Goal: Task Accomplishment & Management: Manage account settings

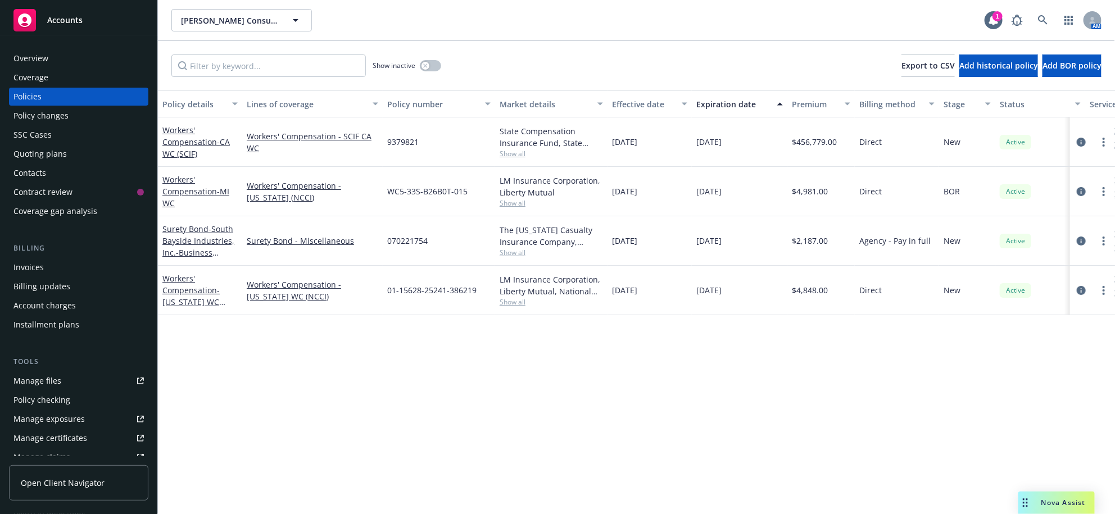
click at [53, 163] on div "Quoting plans" at bounding box center [39, 154] width 53 height 18
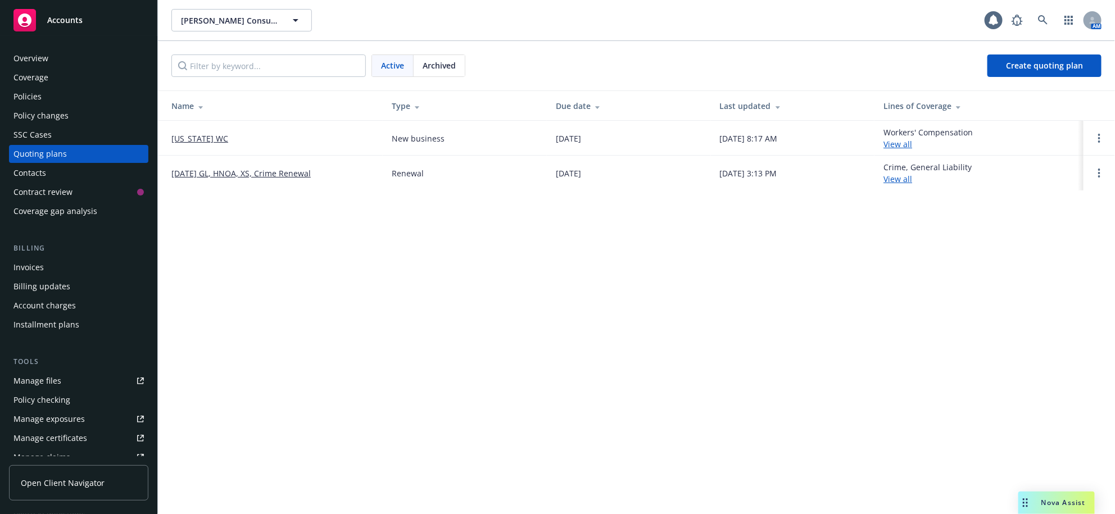
click at [197, 144] on link "[US_STATE] WC" at bounding box center [199, 139] width 57 height 12
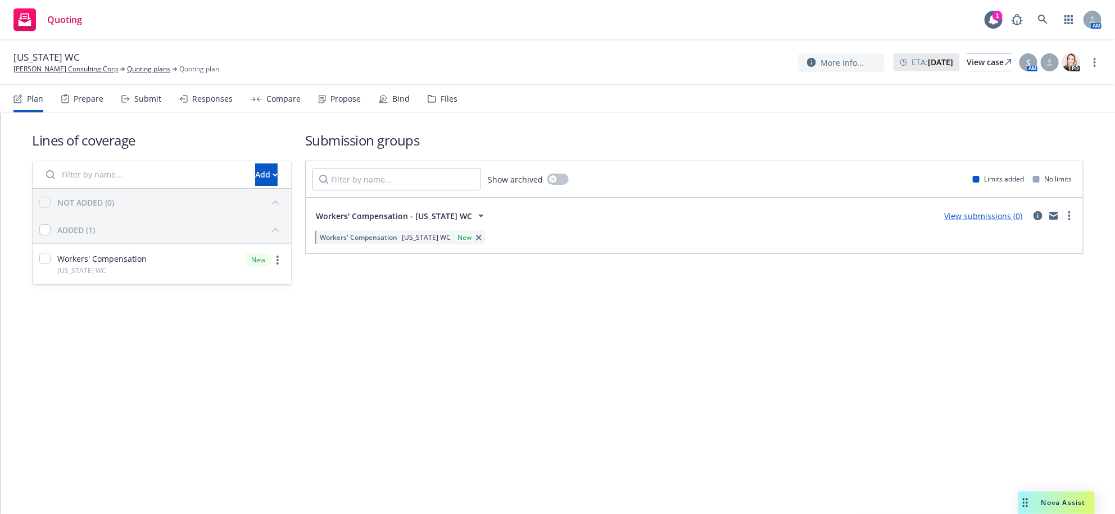
click at [161, 107] on div "Submit" at bounding box center [141, 98] width 40 height 27
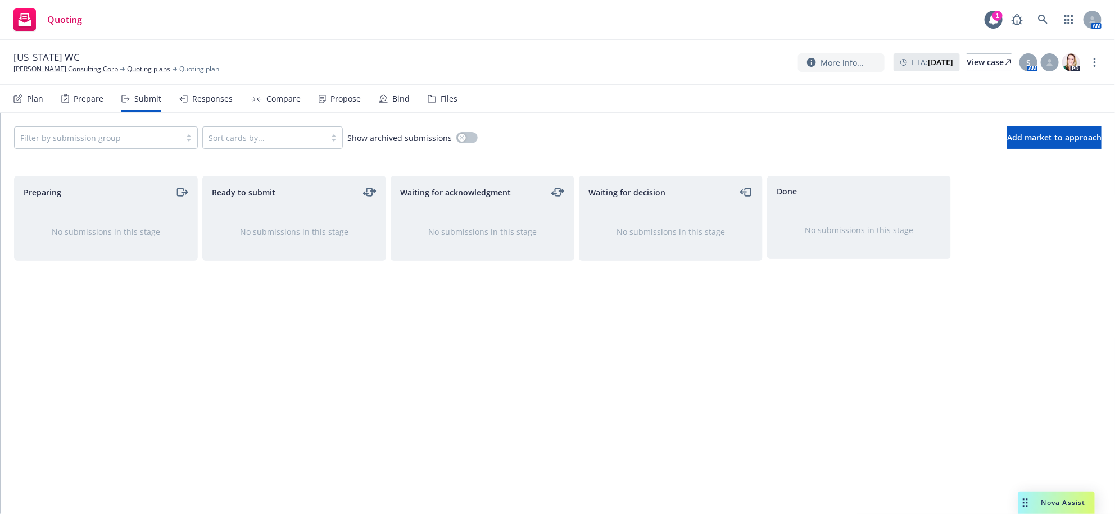
click at [16, 111] on nav "Plan Prepare Submit Responses Compare Propose Bind Files" at bounding box center [557, 99] width 1115 height 28
click at [33, 103] on div "Plan" at bounding box center [35, 98] width 16 height 9
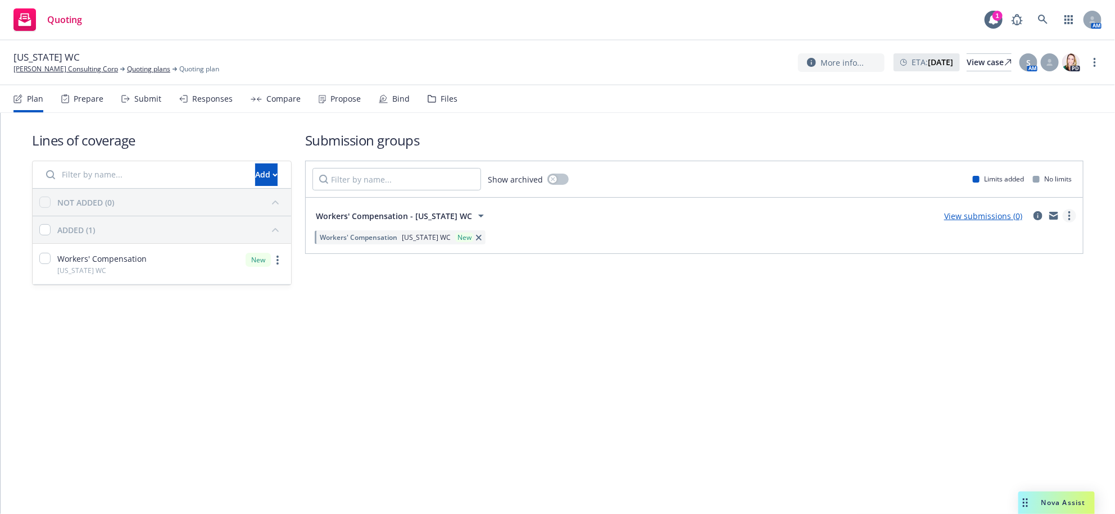
click at [1063, 223] on link "more" at bounding box center [1069, 215] width 13 height 13
click at [1031, 386] on span "Create policy (fast track)" at bounding box center [1006, 384] width 117 height 11
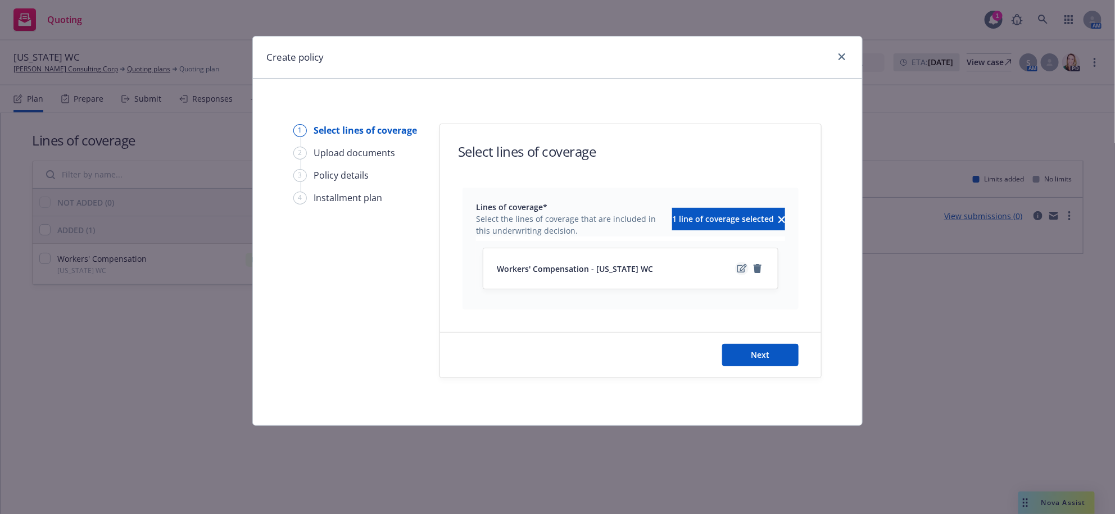
click at [737, 273] on icon "edit" at bounding box center [742, 268] width 10 height 9
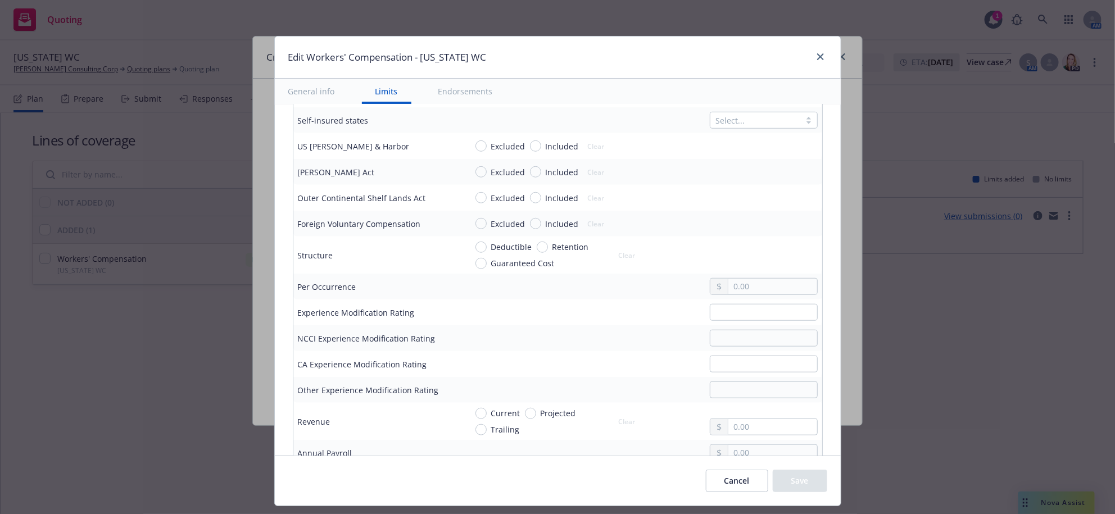
scroll to position [280, 0]
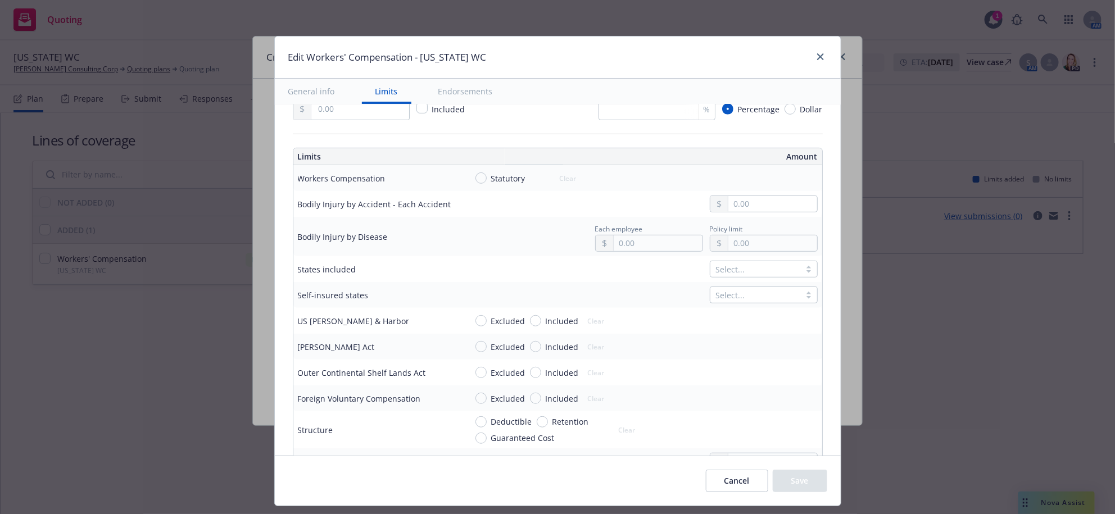
click at [759, 276] on div at bounding box center [755, 268] width 79 height 13
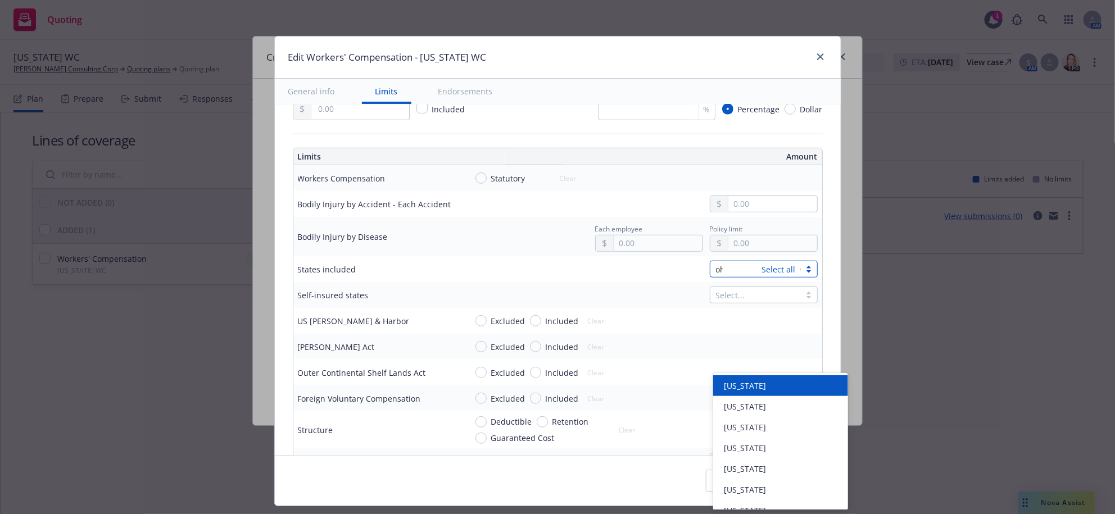
type input "ohi"
click at [593, 212] on div at bounding box center [642, 204] width 351 height 17
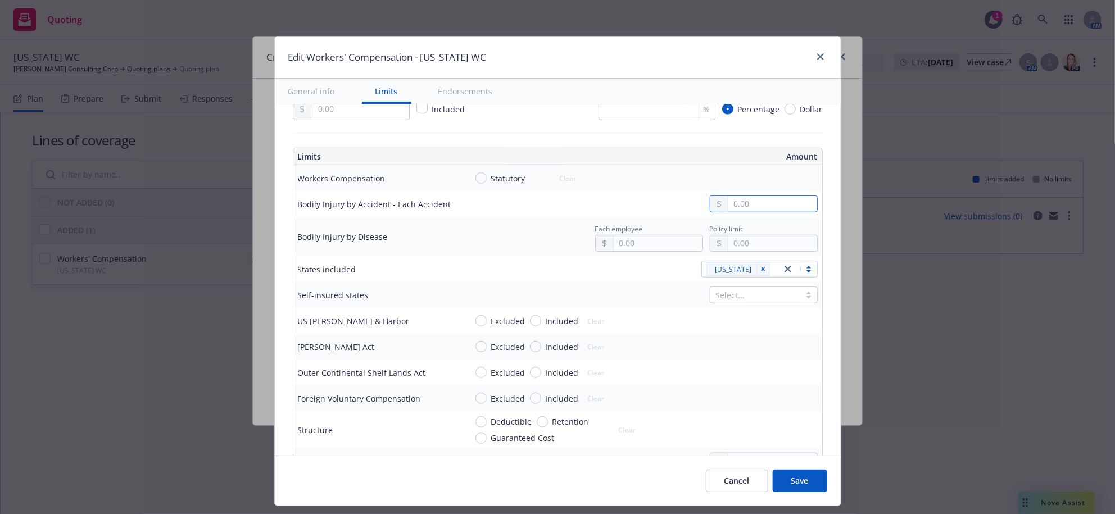
click at [783, 212] on input "text" at bounding box center [772, 204] width 88 height 16
type input "100,000.00"
click at [647, 251] on input "text" at bounding box center [658, 244] width 88 height 16
type input "500,000.00"
click at [775, 251] on input "text" at bounding box center [772, 244] width 88 height 16
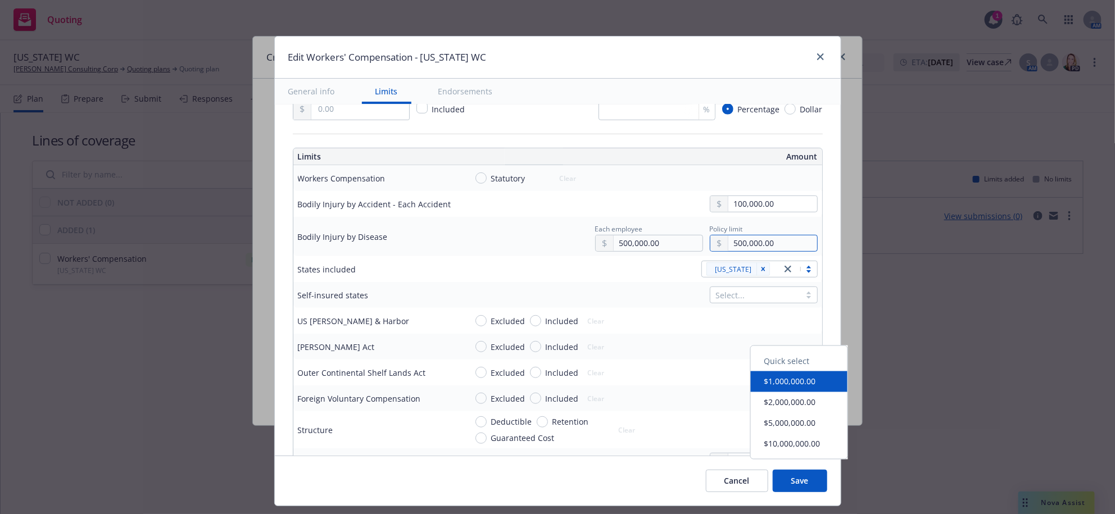
type input "500,000.00"
click at [642, 235] on div "Each employee" at bounding box center [649, 227] width 108 height 13
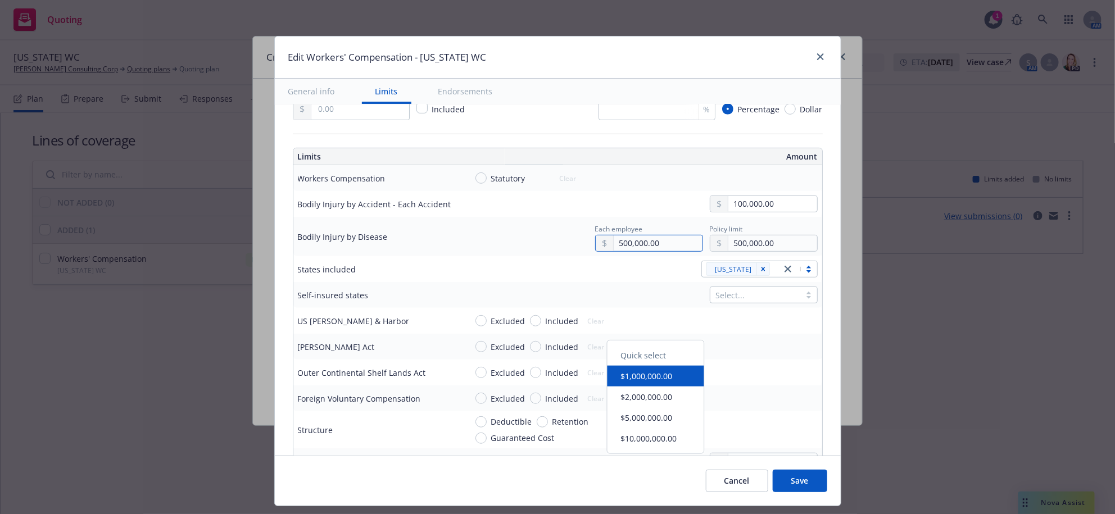
click at [640, 251] on input "500,000.00" at bounding box center [658, 244] width 88 height 16
type input "100,000.00"
click at [631, 187] on div "Statutory Clear" at bounding box center [555, 178] width 176 height 17
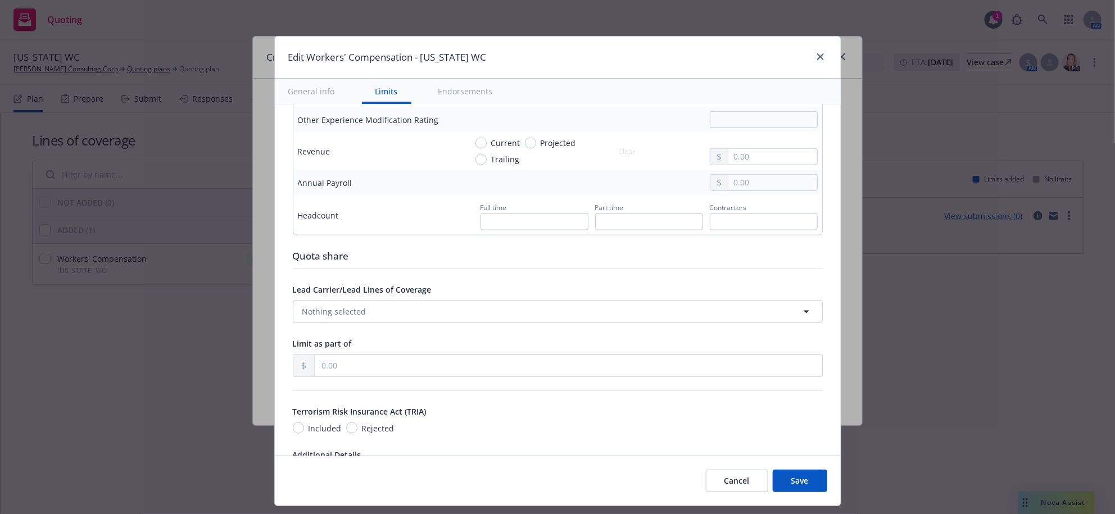
scroll to position [749, 0]
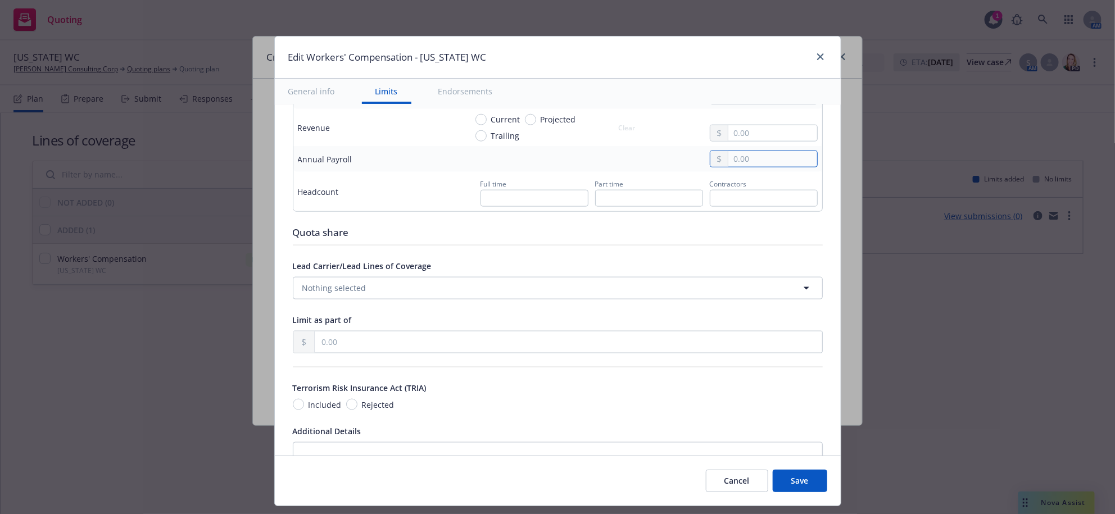
click at [794, 167] on input "text" at bounding box center [772, 159] width 88 height 16
type input "80,630.00"
click at [646, 168] on div "80,630.00" at bounding box center [642, 159] width 351 height 17
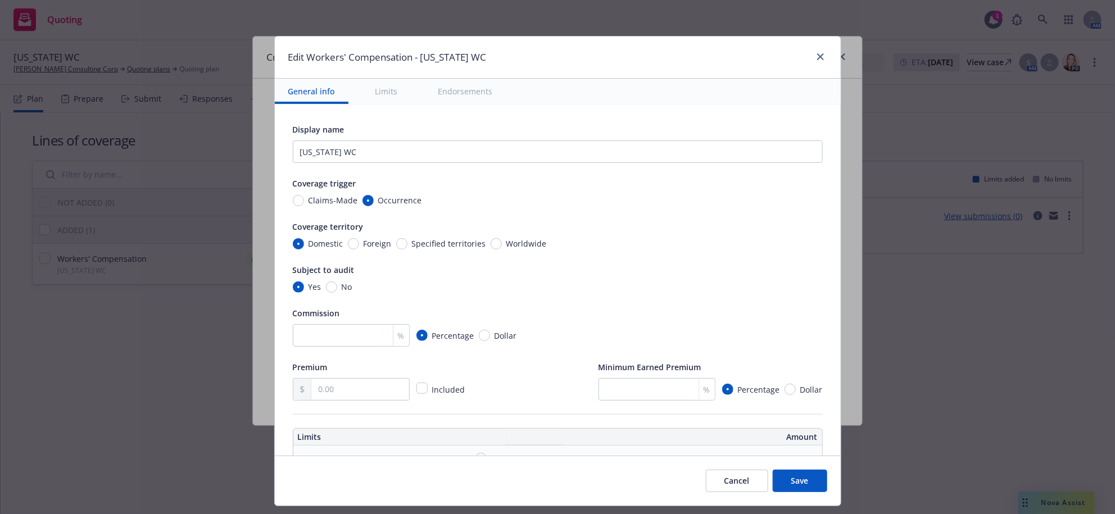
scroll to position [187, 0]
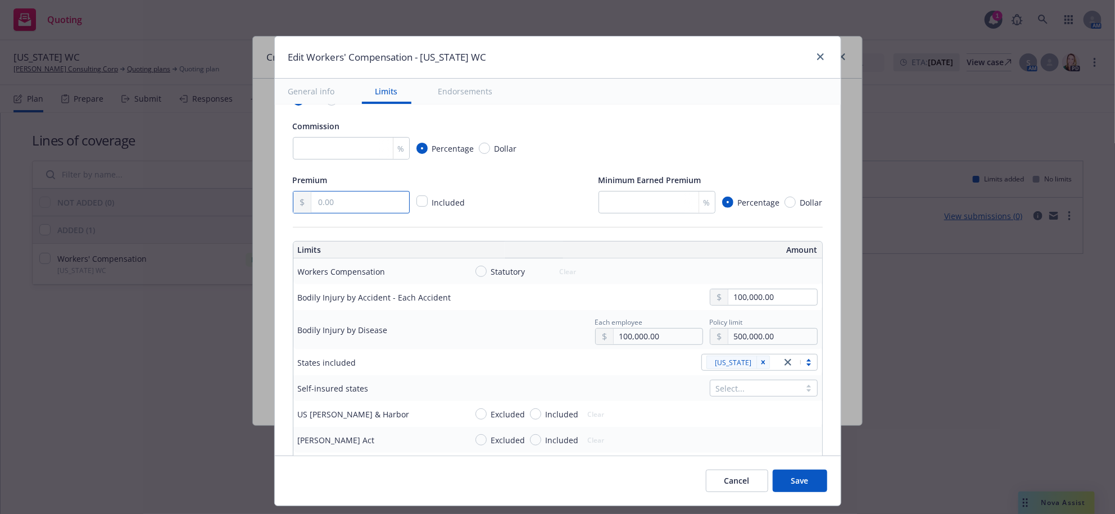
click at [311, 213] on input "text" at bounding box center [359, 202] width 97 height 21
type input "1,629.78"
click at [827, 490] on button "Save" at bounding box center [800, 481] width 55 height 22
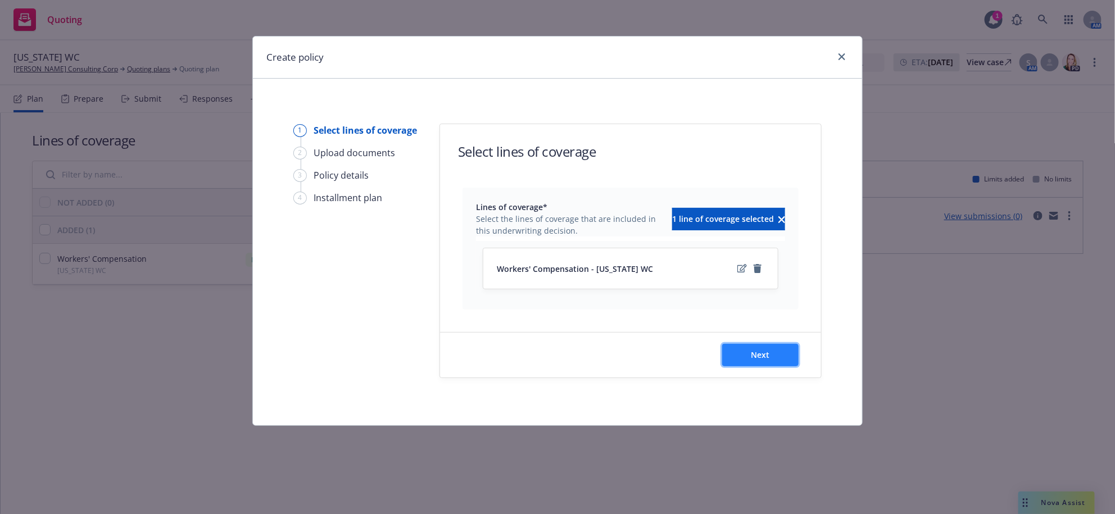
click at [740, 366] on button "Next" at bounding box center [760, 355] width 76 height 22
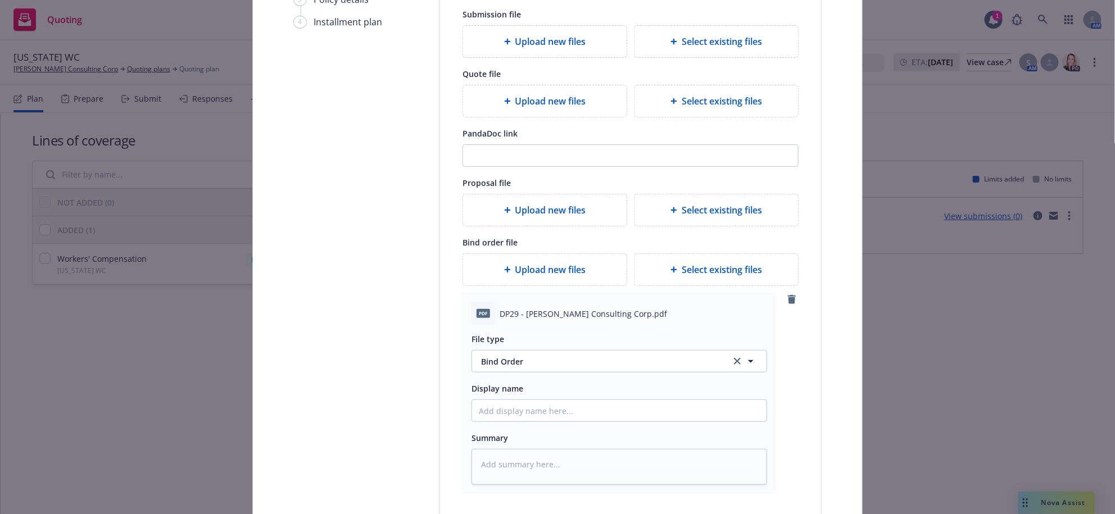
scroll to position [420, 0]
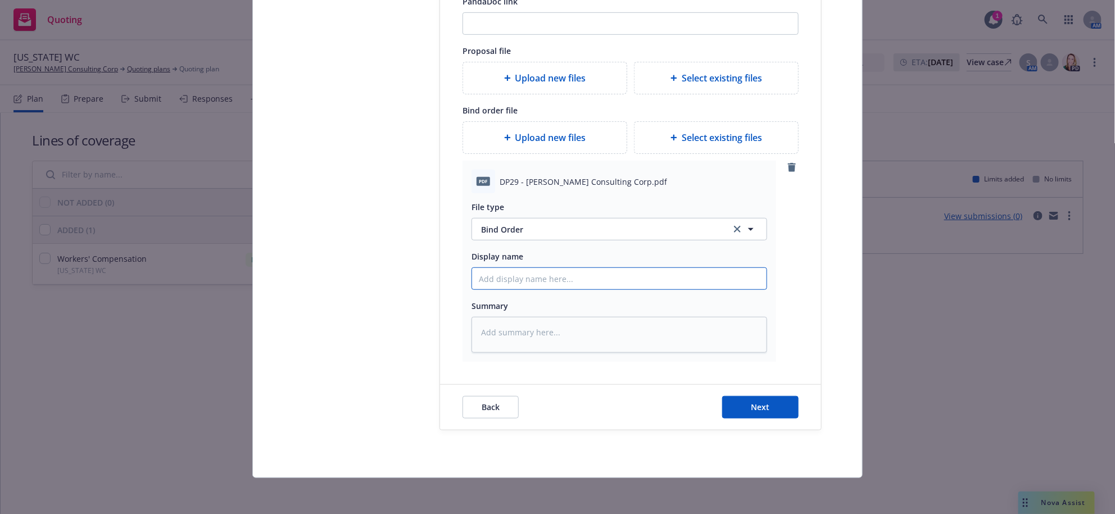
click at [533, 269] on input "Display name" at bounding box center [619, 278] width 295 height 21
drag, startPoint x: 508, startPoint y: 256, endPoint x: 501, endPoint y: 247, distance: 11.4
click at [508, 268] on input "Display name" at bounding box center [619, 278] width 295 height 21
type textarea "x"
type input "8"
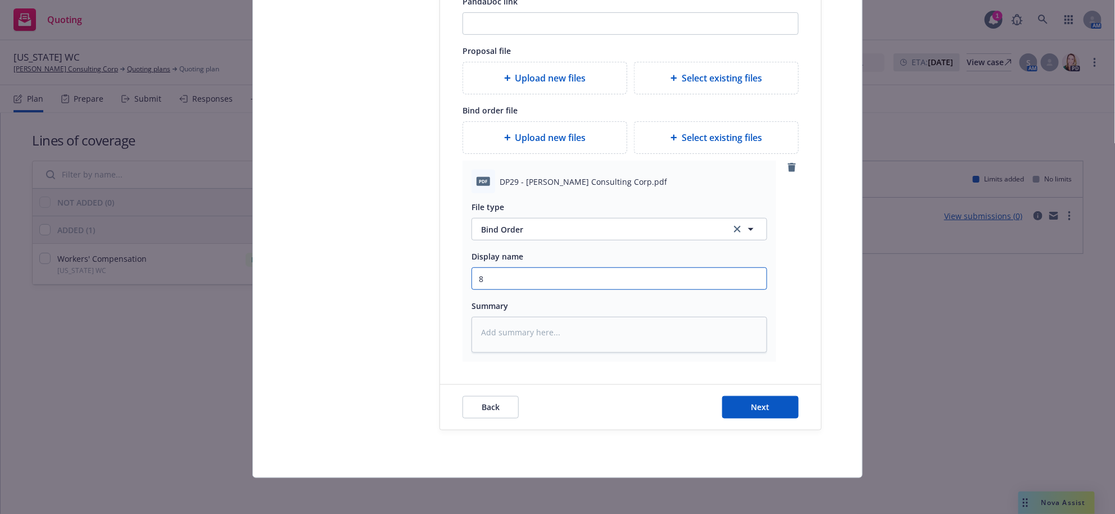
type textarea "x"
type input "8/"
type textarea "x"
type input "8//"
type textarea "x"
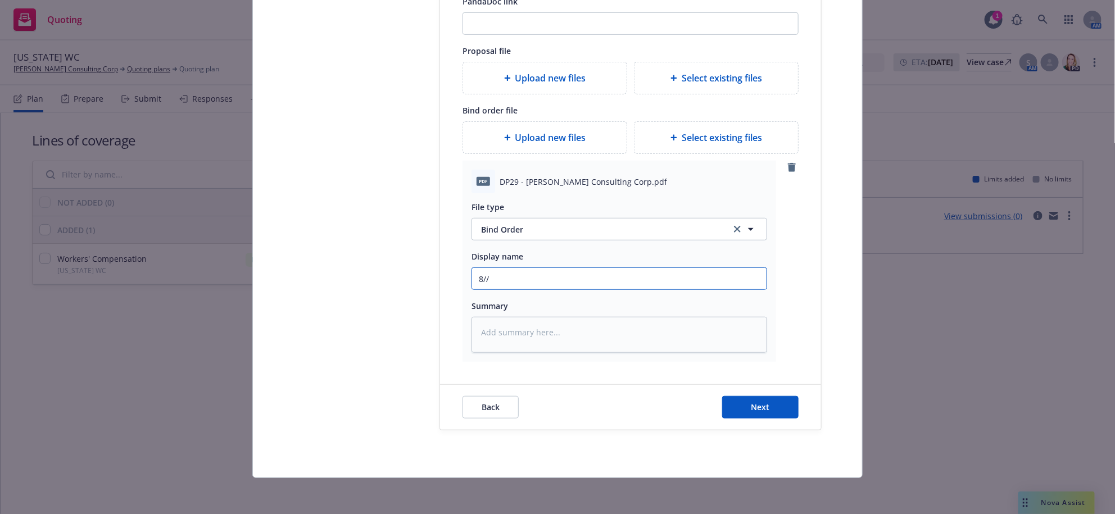
type input "8/"
type textarea "x"
type input "8/8"
type textarea "x"
type input "8/8/"
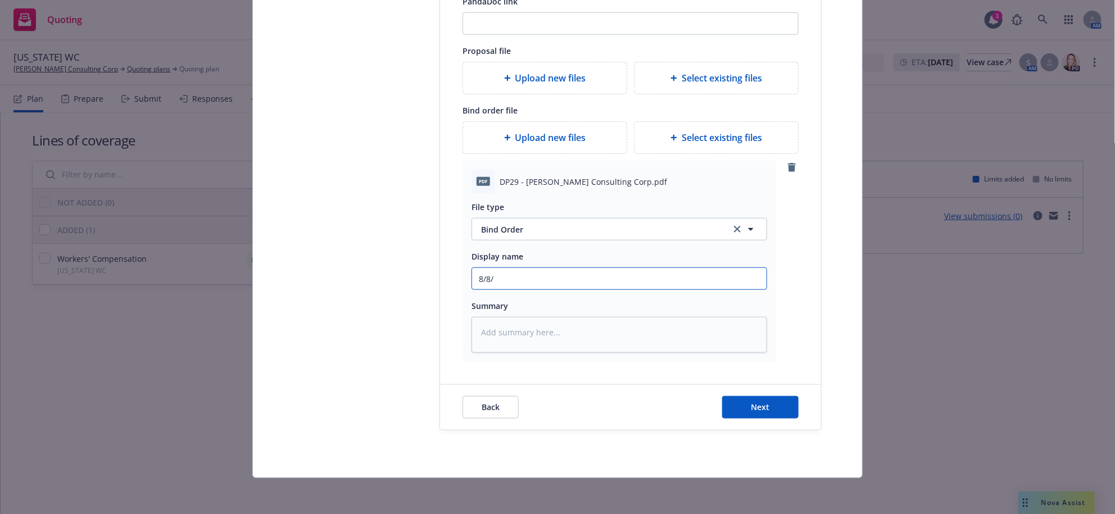
type textarea "x"
type input "8/8/2"
type textarea "x"
type input "8/8/25"
type textarea "x"
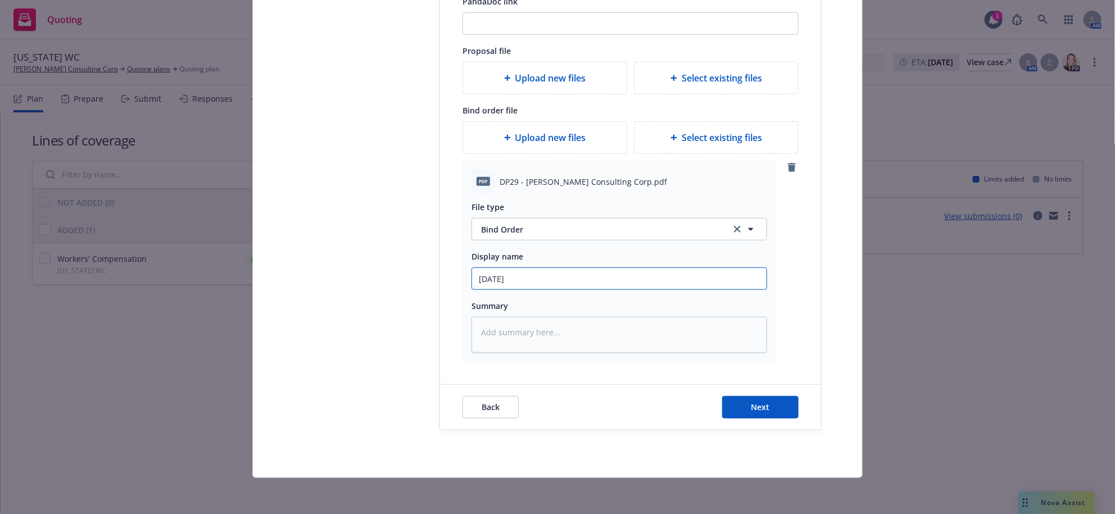
type input "8/8/25-"
type textarea "x"
type input "8/8/25-7"
type textarea "x"
type input "8/8/25-7/"
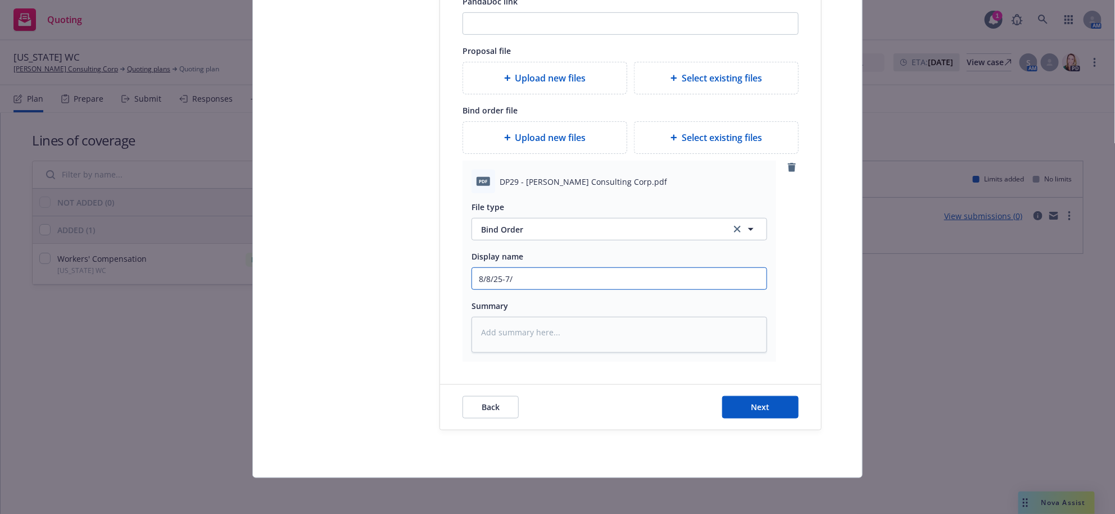
type textarea "x"
type input "8/8/25-7/1"
type textarea "x"
type input "8/8/25-7/1/"
type textarea "x"
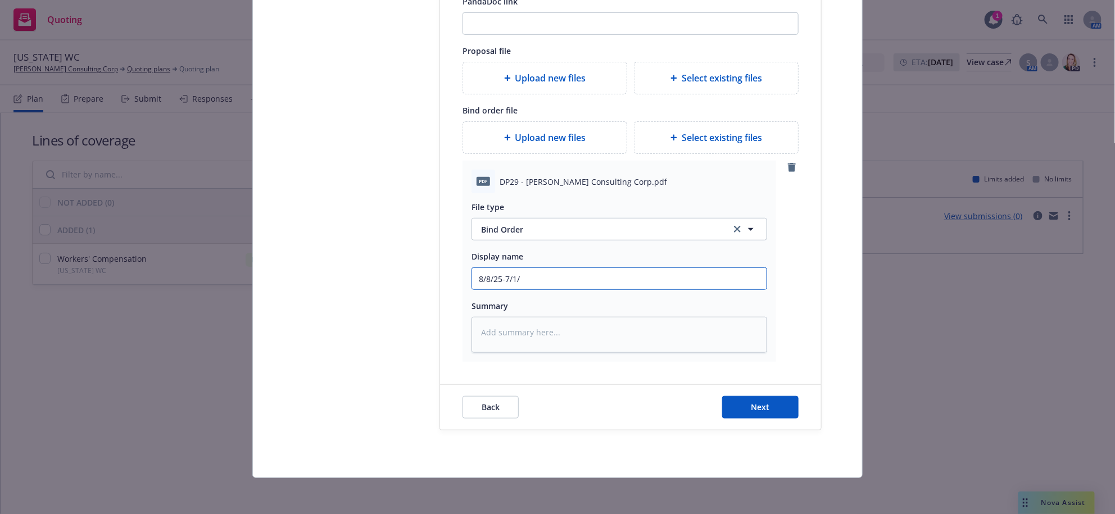
type input "8/8/25-7/1/2"
type textarea "x"
type input "8/8/25-7/1/26"
type textarea "x"
type input "8/8/25-7/1/26"
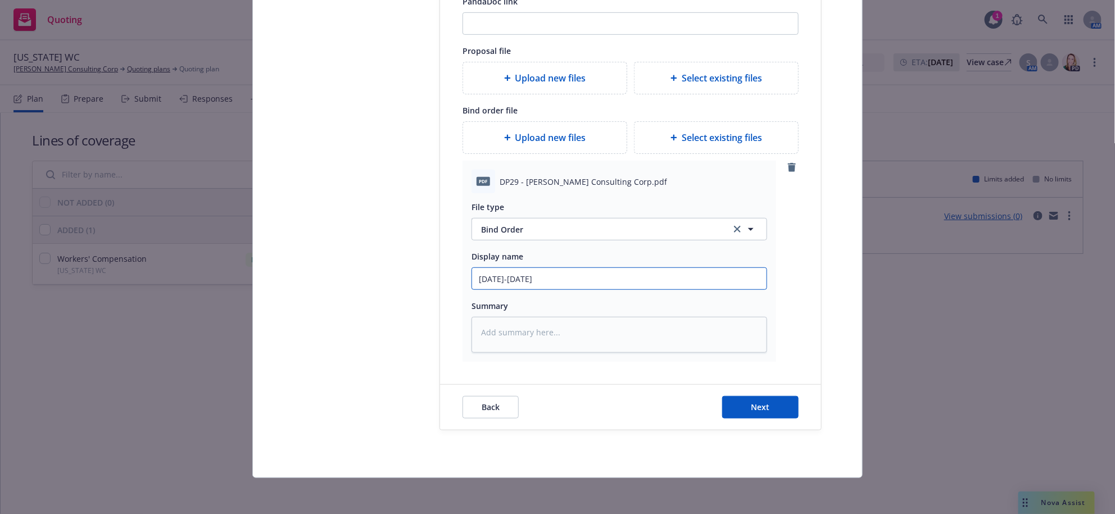
type textarea "x"
type input "8/8/25-7/1/26 W"
type textarea "x"
type input "8/8/25-7/1/26 WC"
type textarea "x"
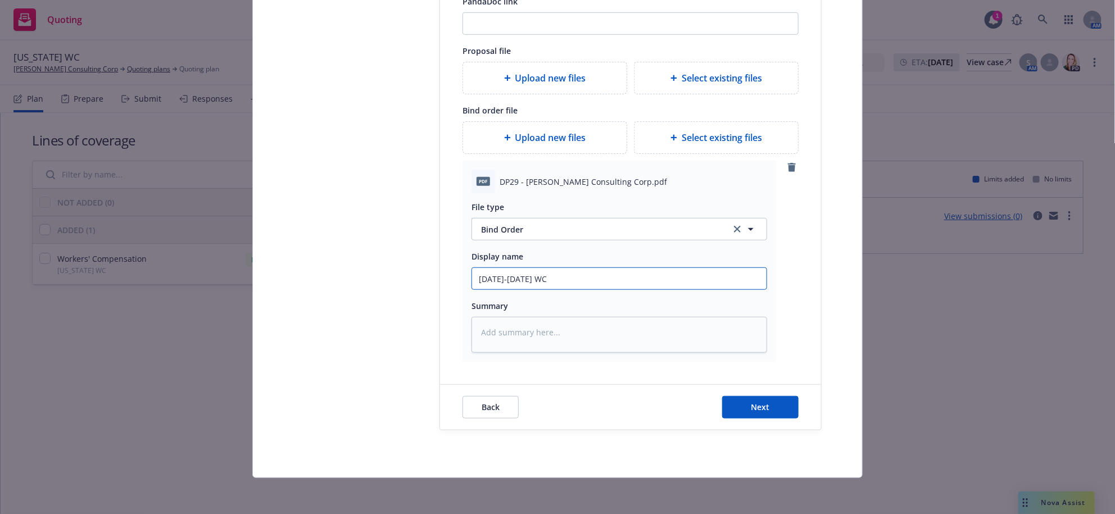
type input "8/8/25-7/1/26 WC"
type textarea "x"
type input "8/8/25-7/1/26 WC O"
type textarea "x"
type input "8/8/25-7/1/26 WC Oh"
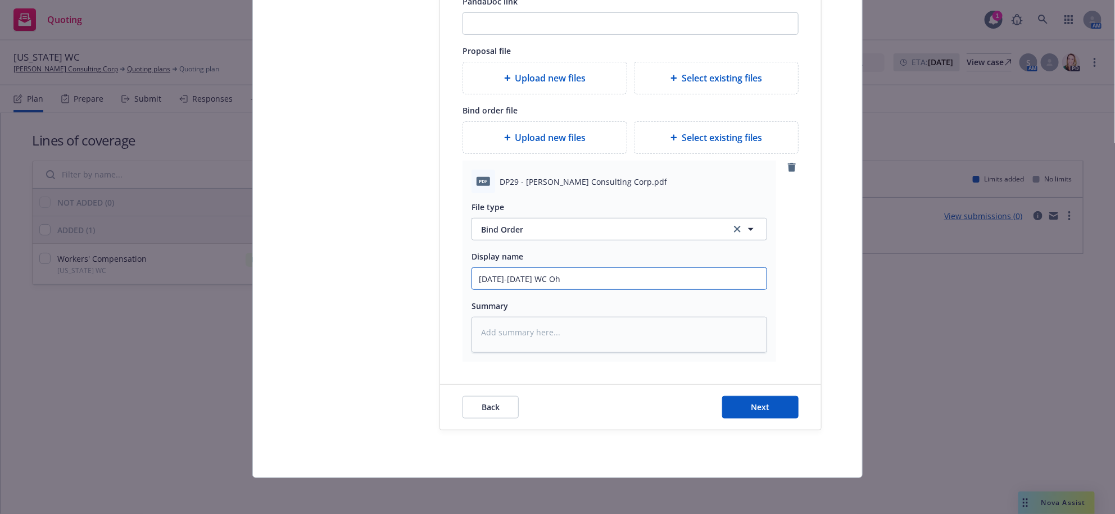
type textarea "x"
type input "8/8/25-7/1/26 WC Ohio"
type textarea "x"
type input "8/8/25-7/1/26 WC Ohio"
click at [619, 268] on input "8/8/25-7/1/26 WC Ohio" at bounding box center [619, 278] width 295 height 21
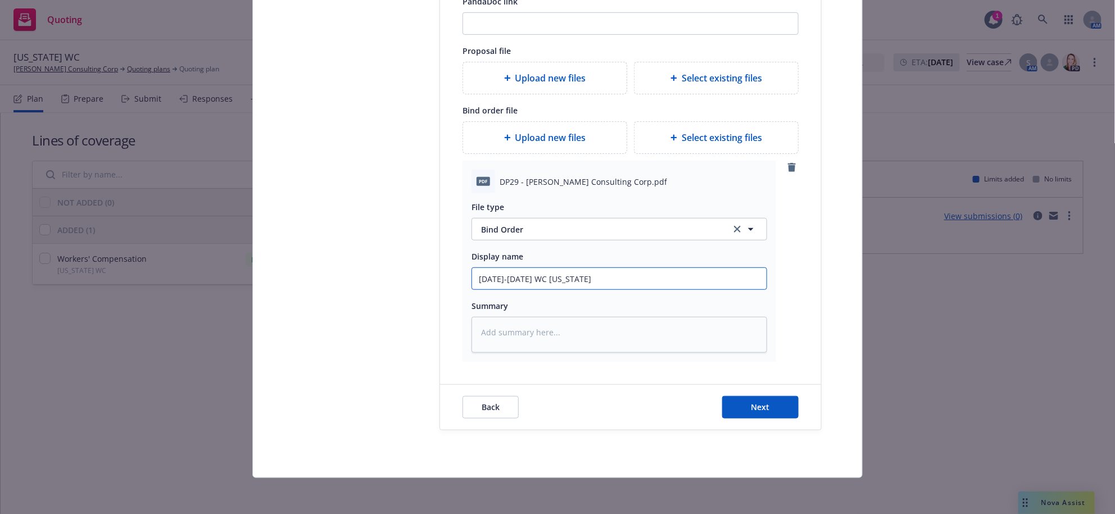
type textarea "x"
type input "8/8/25-7/1/26 WC Ohio B"
type textarea "x"
type input "8/8/25-7/1/26 WC Ohio BW"
type textarea "x"
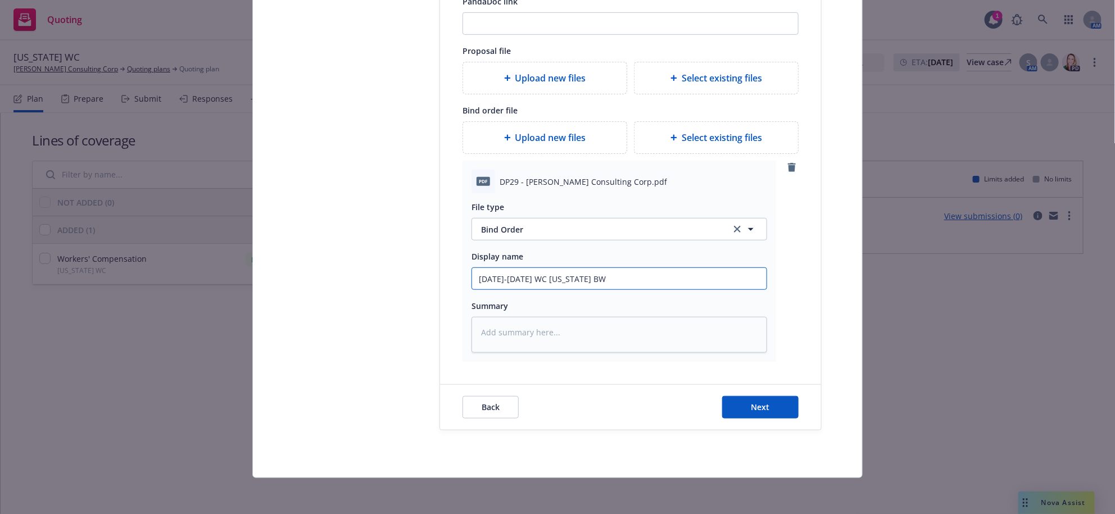
type input "8/8/25-7/1/26 WC Ohio BWC"
type textarea "x"
type input "8/8/25-7/1/26 WC Ohio BWC"
type textarea "x"
type input "8/8/25-7/1/26 WC Ohio BWC C"
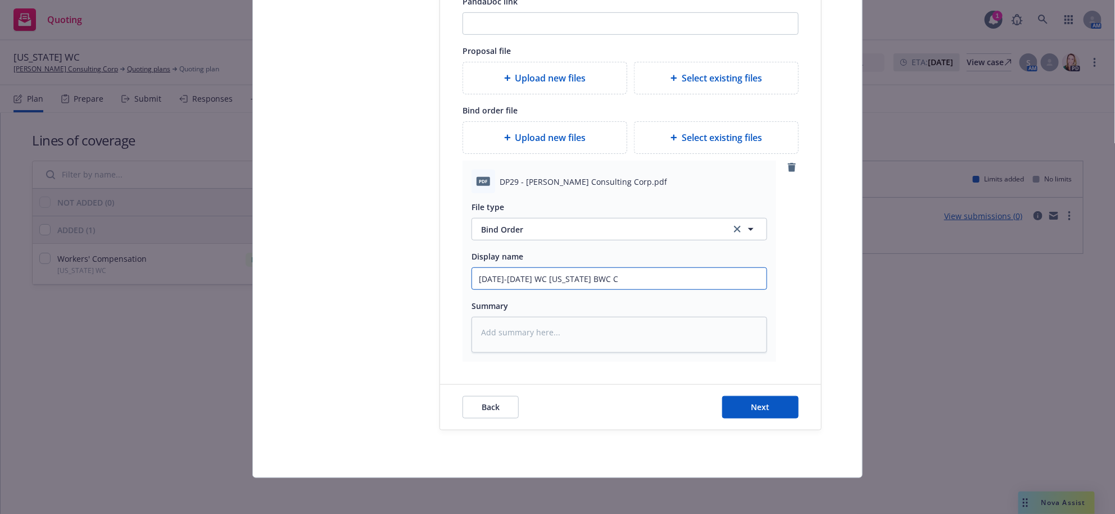
type textarea "x"
type input "8/8/25-7/1/26 WC Ohio BWC Co"
type textarea "x"
type input "8/8/25-7/1/26 WC Ohio BWC Conf"
type textarea "x"
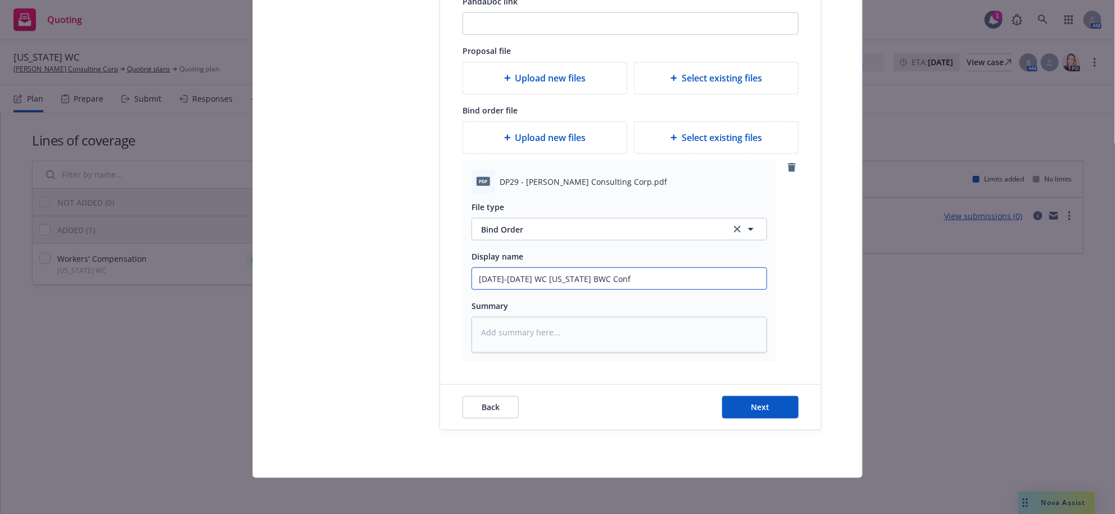
type input "8/8/25-7/1/26 WC Ohio BWC Confi"
type textarea "x"
type input "8/8/25-7/1/26 WC Ohio BWC Confir"
type textarea "x"
type input "8/8/25-7/1/26 WC Ohio BWC Confira"
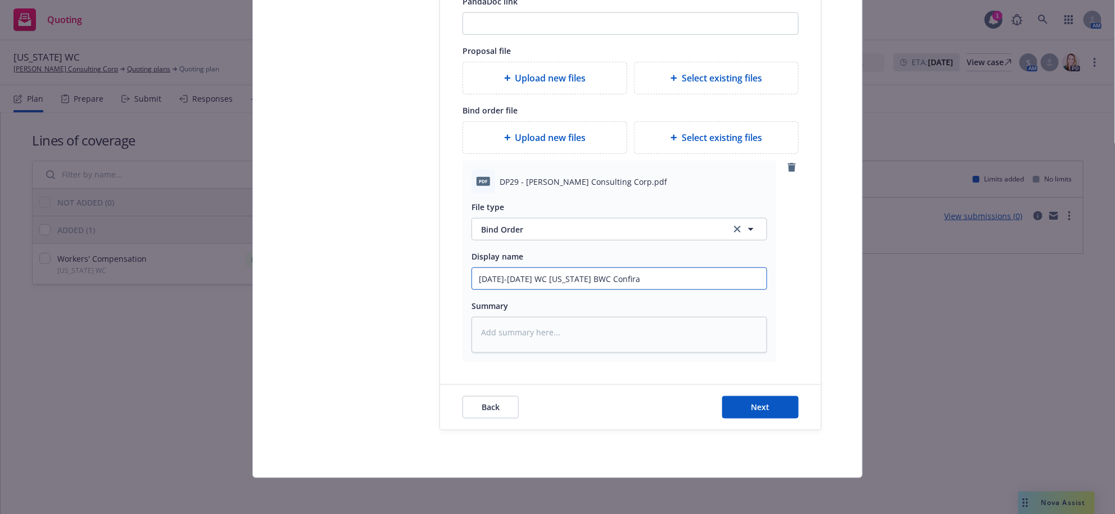
type textarea "x"
type input "8/8/25-7/1/26 WC Ohio BWC Confiratm"
type textarea "x"
type input "8/8/25-7/1/26 WC Ohio BWC Confiratmi"
type textarea "x"
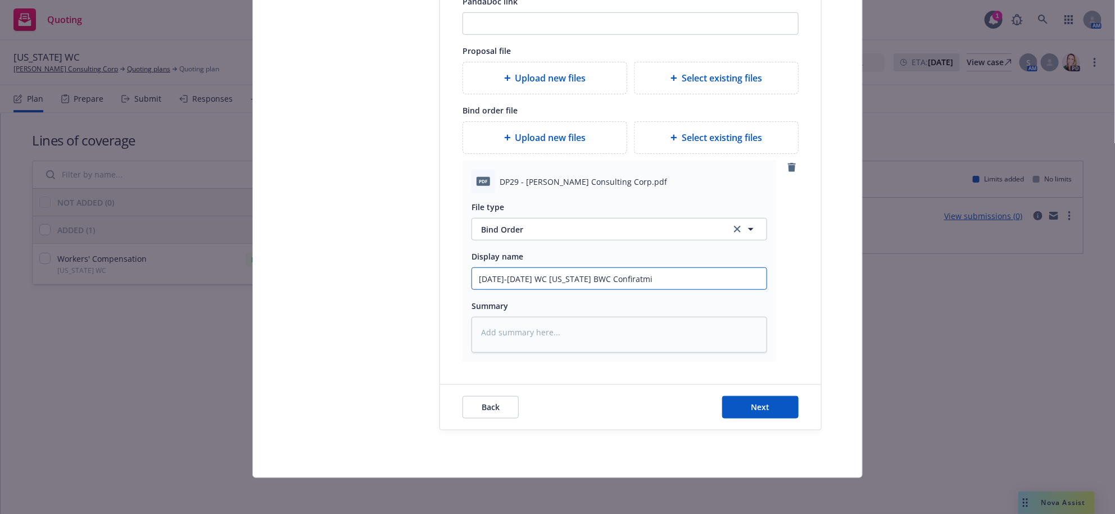
type input "8/8/25-7/1/26 WC Ohio BWC Confiratmio"
type textarea "x"
type input "8/8/25-7/1/26 WC Ohio BWC Confiratmion"
type textarea "x"
type input "8/8/25-7/1/26 WC Ohio BWC Confiratmion"
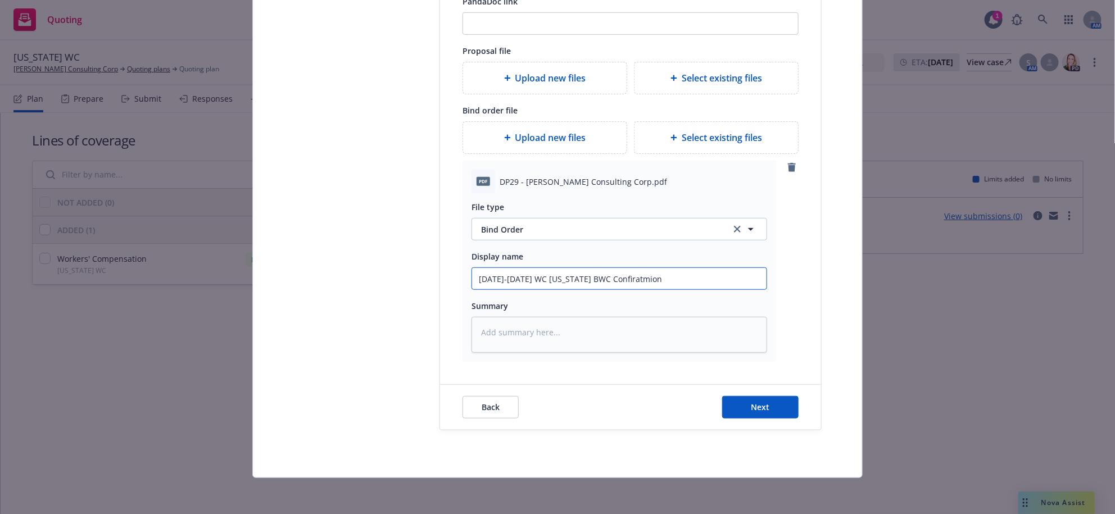
type textarea "x"
type input "8/8/25-7/1/26 WC Ohio BWC Confiratmio"
type textarea "x"
type input "8/8/25-7/1/26 WC Ohio BWC Confiratmi"
type textarea "x"
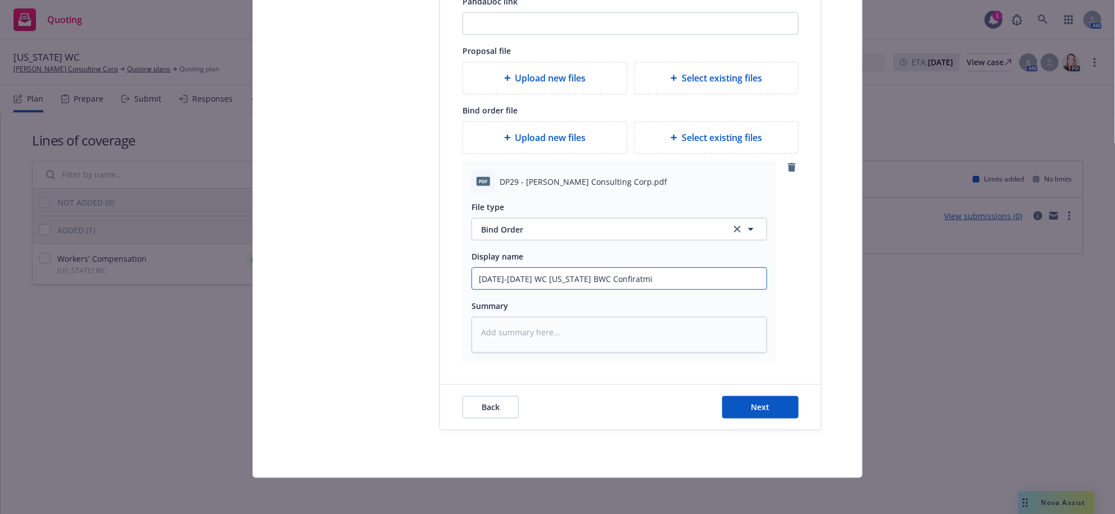
type input "8/8/25-7/1/26 WC Ohio BWC Confiratm"
type textarea "x"
type input "8/8/25-7/1/26 WC Ohio BWC Confirat"
type textarea "x"
type input "8/8/25-7/1/26 WC Ohio BWC Confira"
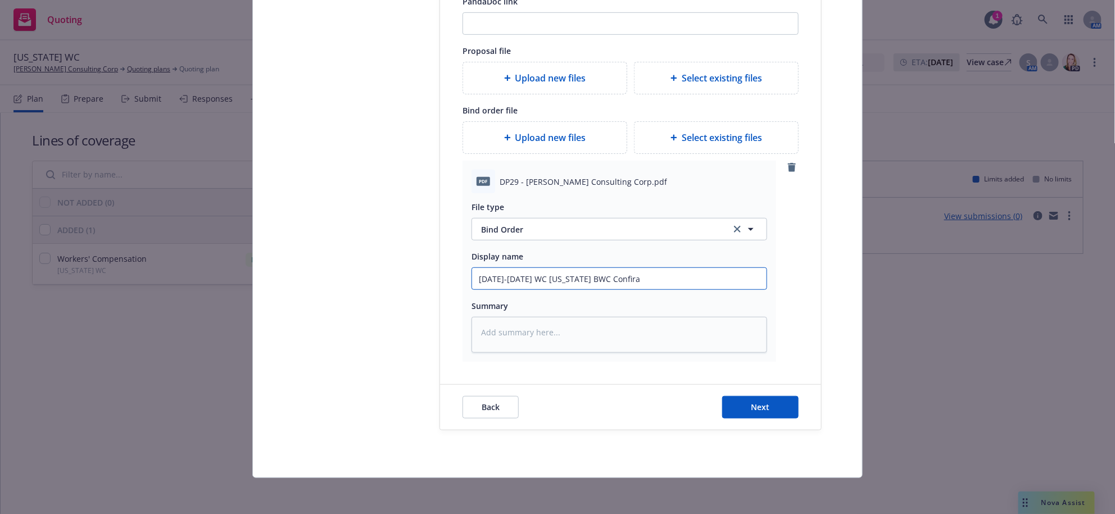
type textarea "x"
type input "8/8/25-7/1/26 WC Ohio BWC Confir"
type textarea "x"
type input "8/8/25-7/1/26 WC Ohio BWC Confirm"
type textarea "x"
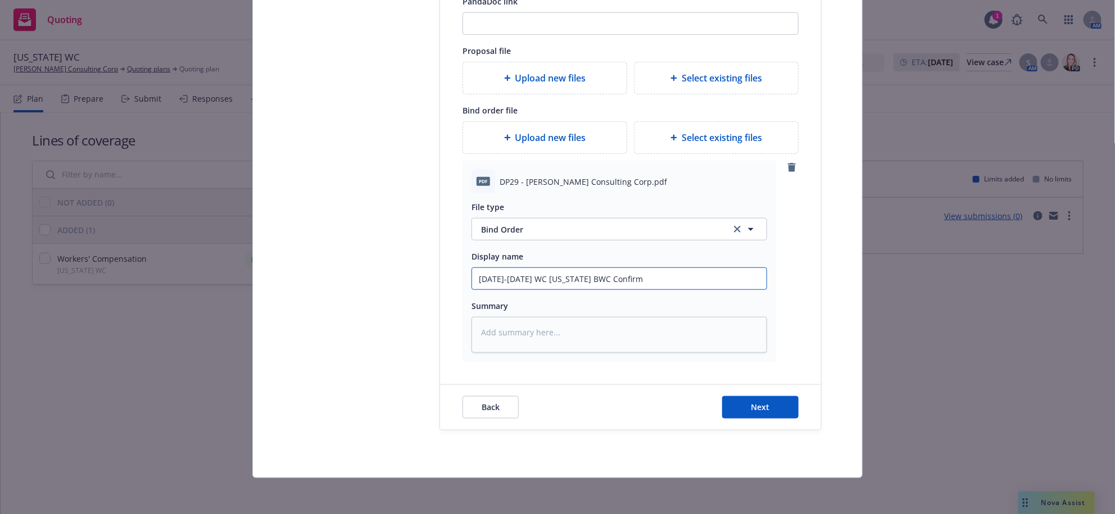
type input "8/8/25-7/1/26 WC Ohio BWC Confirma"
type textarea "x"
type input "8/8/25-7/1/26 WC Ohio BWC Confirmat"
type textarea "x"
type input "8/8/25-7/1/26 WC Ohio BWC Confirmati"
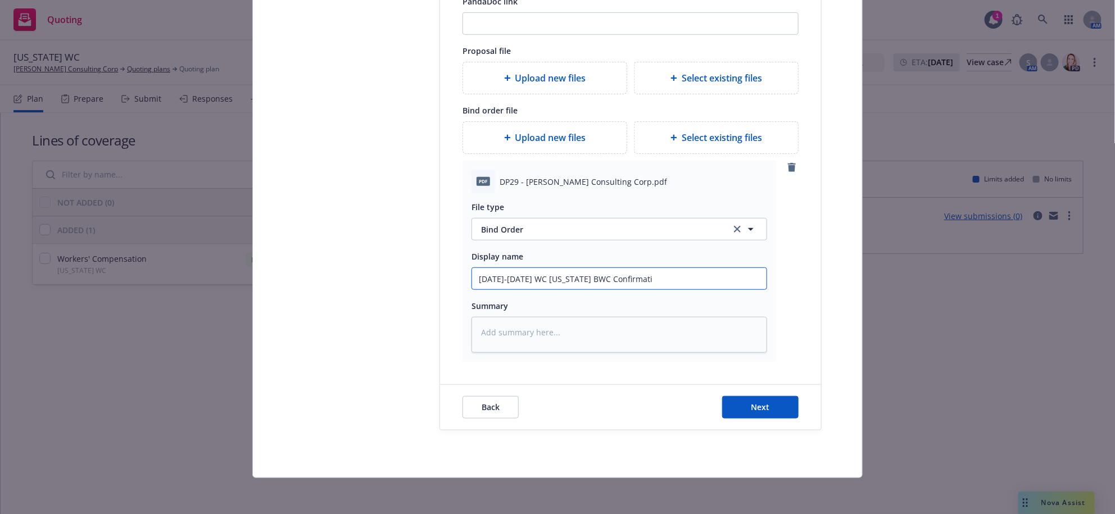
type textarea "x"
type input "8/8/25-7/1/26 WC Ohio BWC Confirmatio"
type textarea "x"
type input "8/8/25-7/1/26 WC Ohio BWC Confirmation"
type textarea "x"
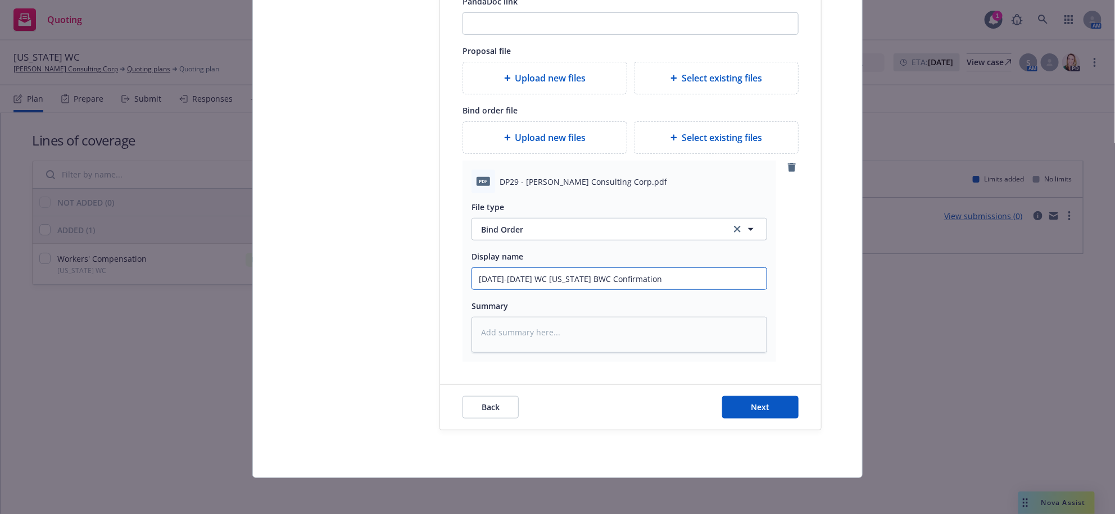
type input "8/8/25-7/1/26 WC Ohio BWC Confirmation"
type textarea "x"
type input "8/8/25-7/1/26 WC Ohio BWC Confirmation o"
type textarea "x"
type input "8/8/25-7/1/26 WC Ohio BWC Confirmation of"
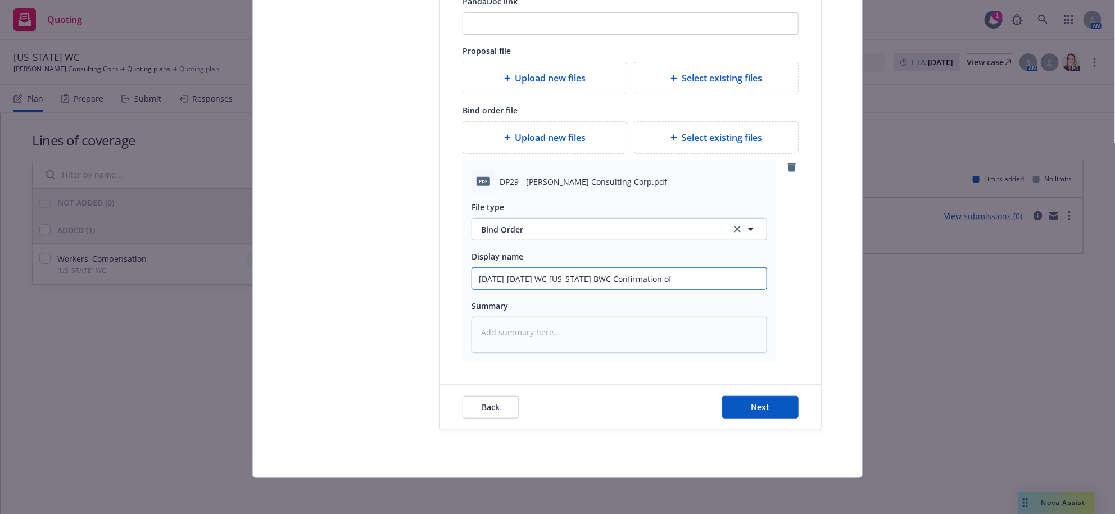
type textarea "x"
type input "8/8/25-7/1/26 WC Ohio BWC Confirmation of"
type textarea "x"
type input "8/8/25-7/1/26 WC Ohio BWC Confirmation of C"
type textarea "x"
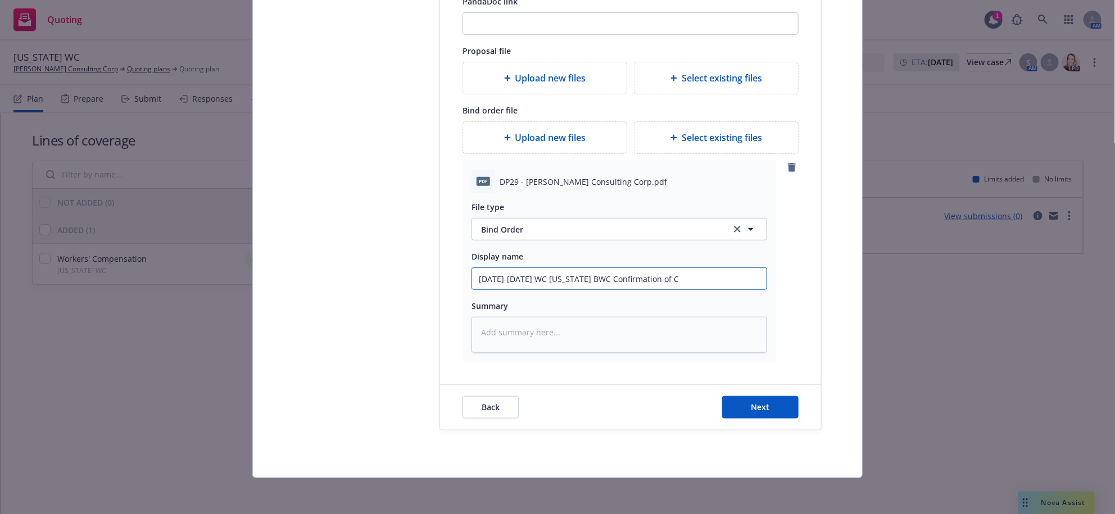
type input "8/8/25-7/1/26 WC Ohio BWC Confirmation of Co"
type textarea "x"
type input "8/8/25-7/1/26 WC Ohio BWC Confirmation of Cov"
type textarea "x"
type input "8/8/25-7/1/26 WC Ohio BWC Confirmation of Cove"
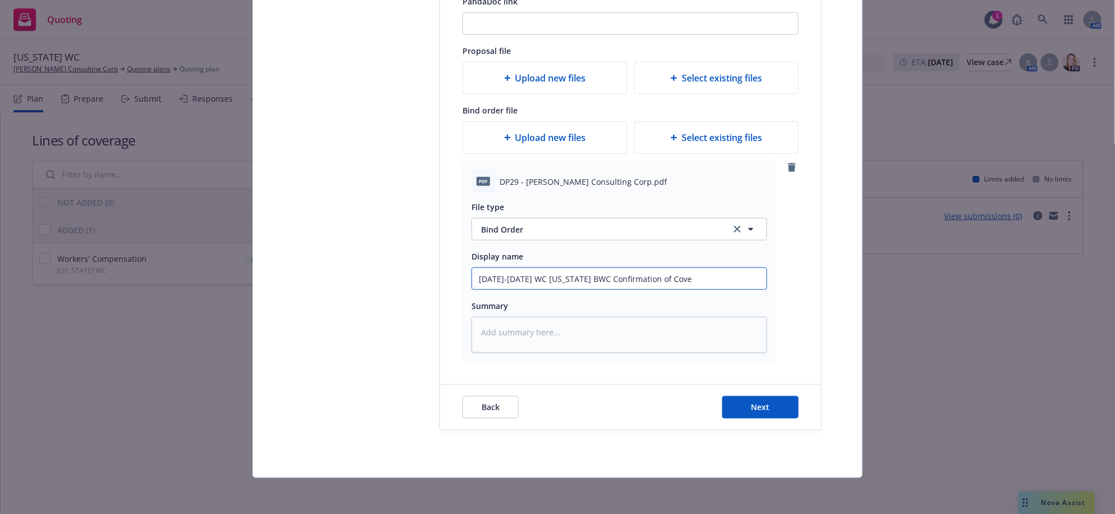
type textarea "x"
type input "8/8/25-7/1/26 WC Ohio BWC Confirmation of Cover"
type textarea "x"
type input "8/8/25-7/1/26 WC Ohio BWC Confirmation of Covera"
type textarea "x"
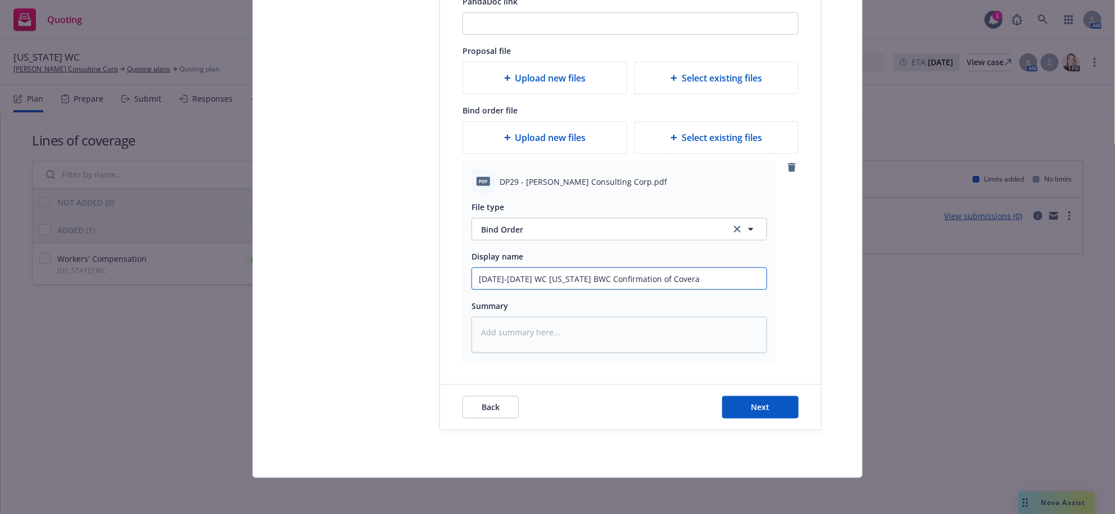
type input "8/8/25-7/1/26 WC Ohio BWC Confirmation of Coverag"
type textarea "x"
type input "8/8/25-7/1/26 WC Ohio BWC Confirmation of Coverage"
click at [762, 406] on button "Next" at bounding box center [760, 407] width 76 height 22
type textarea "x"
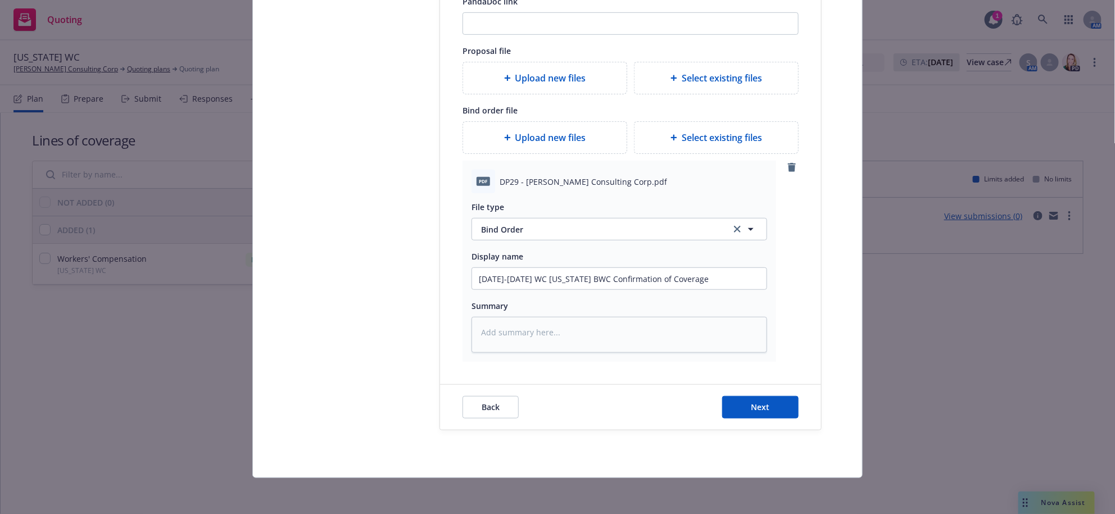
scroll to position [0, 0]
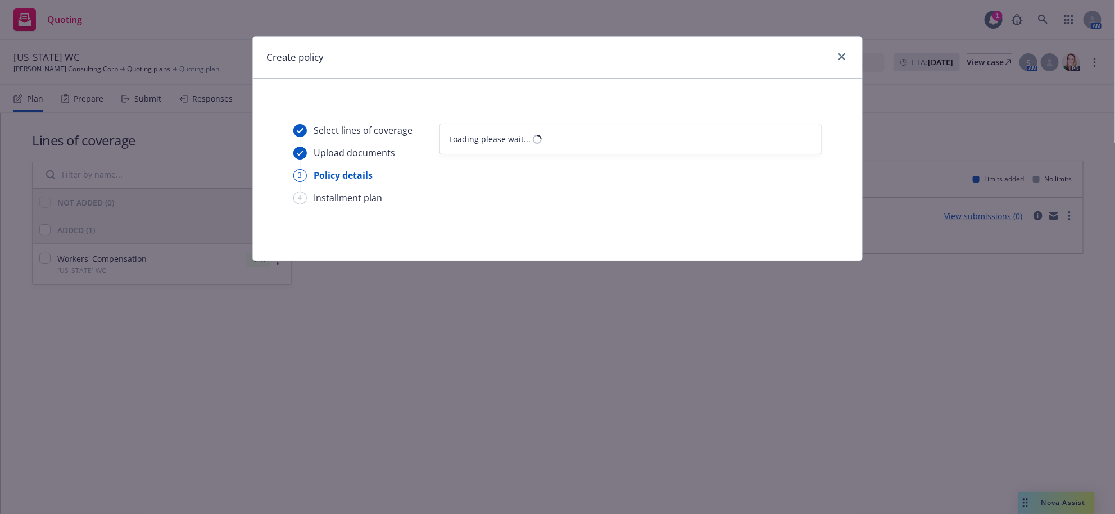
select select "12"
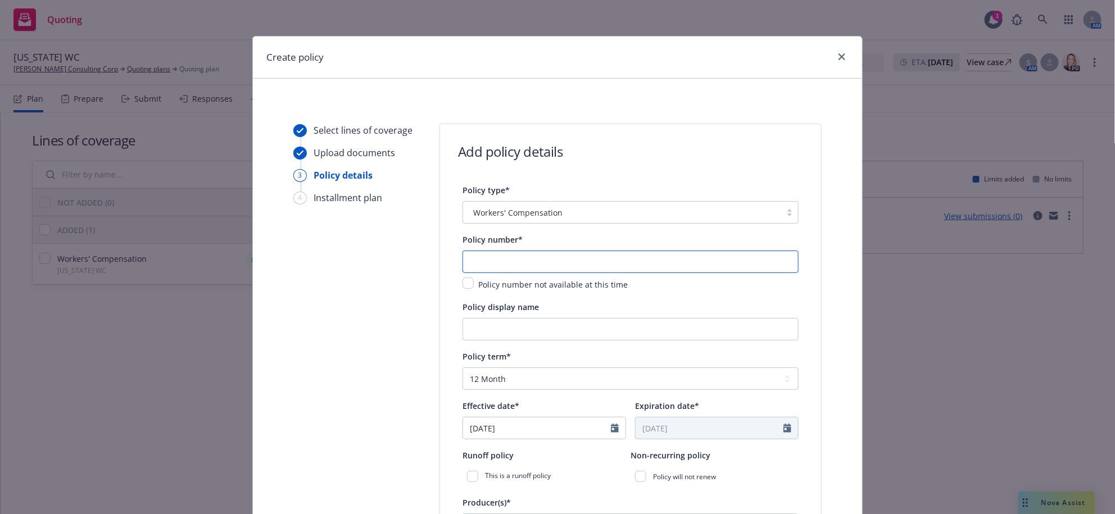
click at [611, 273] on input "text" at bounding box center [631, 262] width 336 height 22
type input "80208372"
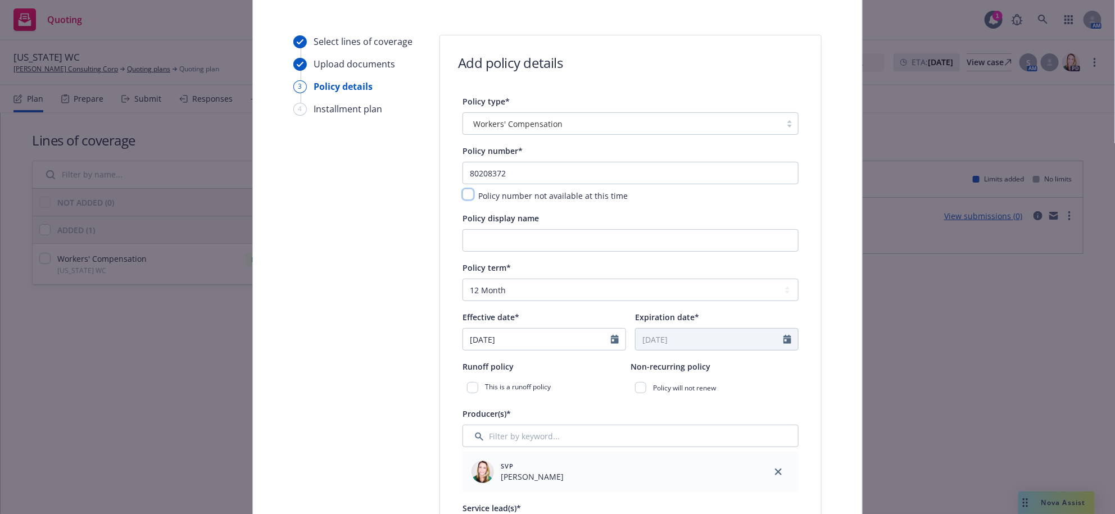
scroll to position [280, 0]
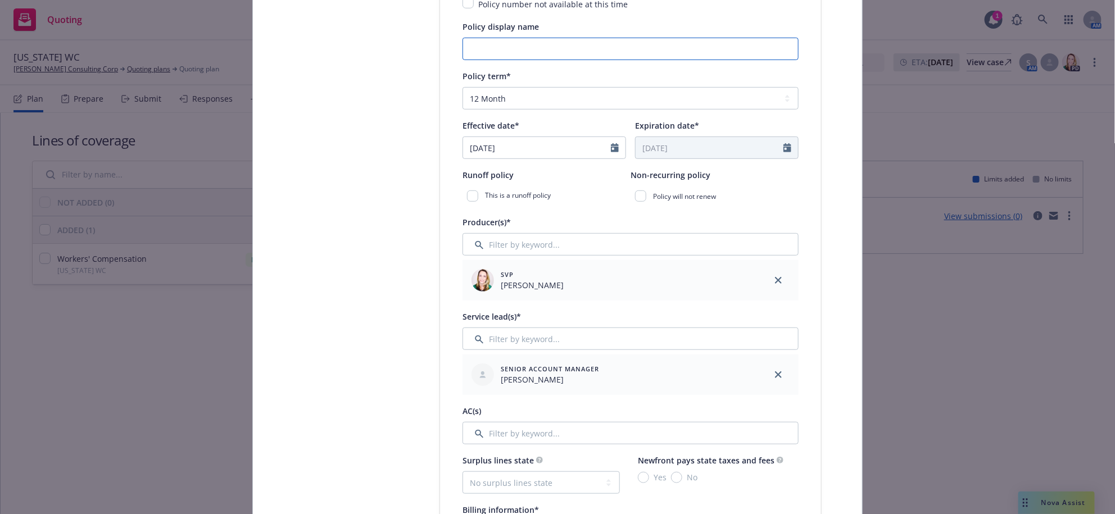
click at [529, 60] on input "Policy display name" at bounding box center [631, 49] width 336 height 22
type input "Ohio Work Comp"
click at [563, 159] on input "[DATE]" at bounding box center [537, 147] width 148 height 21
select select "9"
click at [563, 159] on input "[DATE]" at bounding box center [537, 147] width 148 height 21
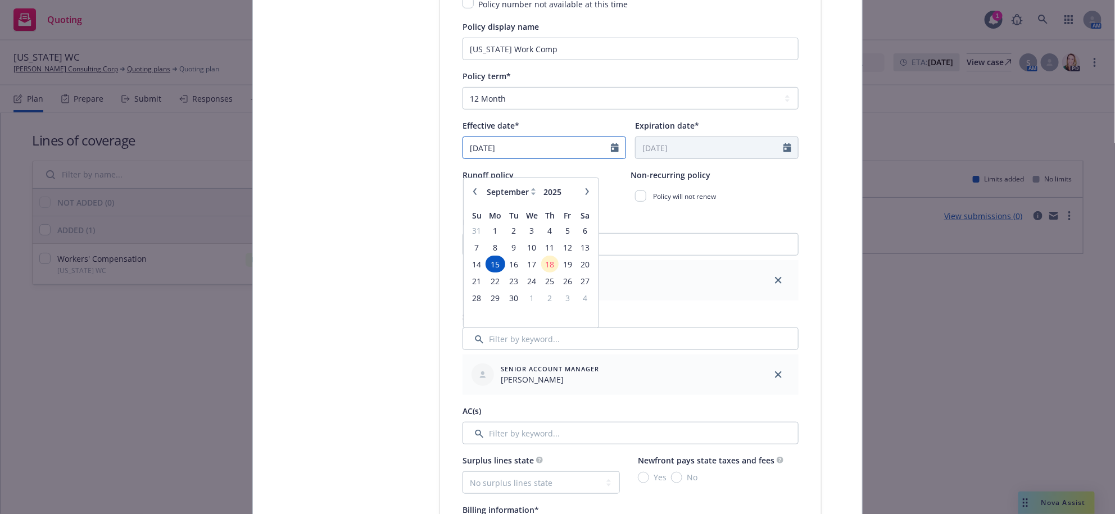
click at [563, 159] on input "[DATE]" at bounding box center [537, 147] width 148 height 21
drag, startPoint x: 567, startPoint y: 136, endPoint x: 567, endPoint y: 142, distance: 6.2
click at [567, 110] on select "Select policy term 12 Month 6 Month 4 Month 3 Month 2 Month 1 Month 36 Month (3…" at bounding box center [631, 98] width 336 height 22
select select "other"
click at [463, 110] on select "Select policy term 12 Month 6 Month 4 Month 3 Month 2 Month 1 Month 36 Month (3…" at bounding box center [631, 98] width 336 height 22
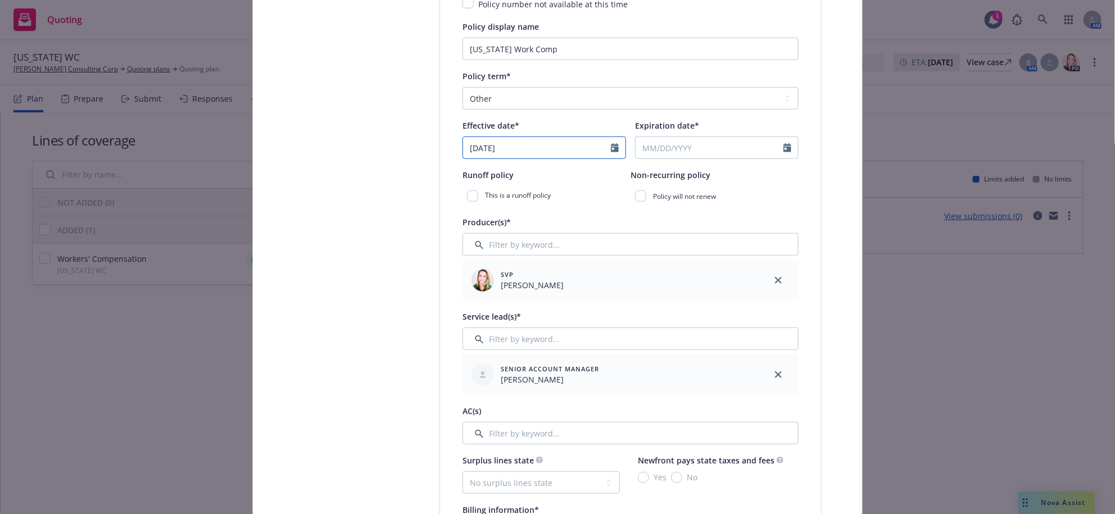
select select "9"
click at [532, 159] on input "[DATE]" at bounding box center [537, 147] width 148 height 21
type input "08/08/2025"
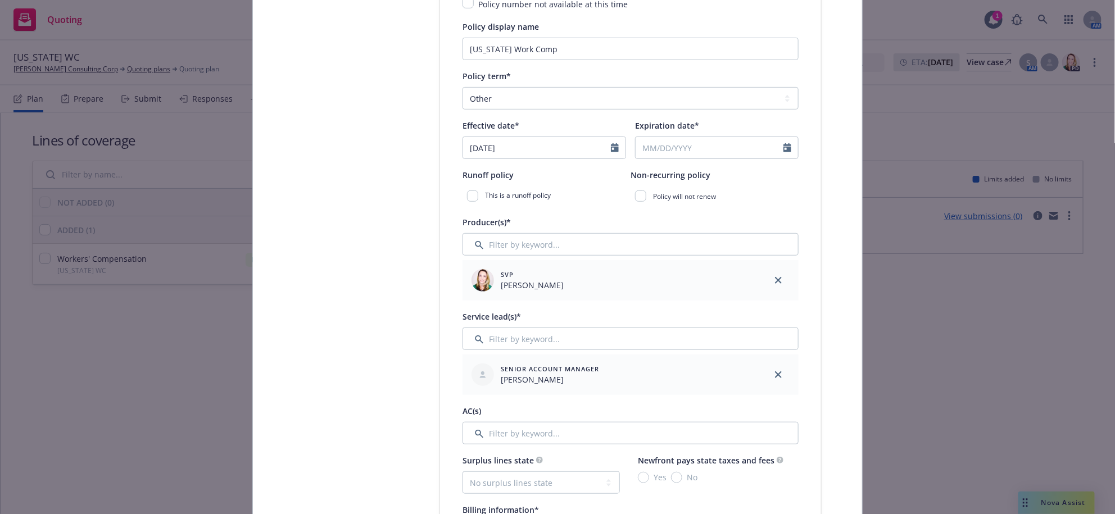
click at [655, 159] on input "Expiration date*" at bounding box center [710, 147] width 148 height 21
select select "9"
type input "07/01/2026"
click at [768, 132] on div "Expiration date*" at bounding box center [717, 125] width 164 height 13
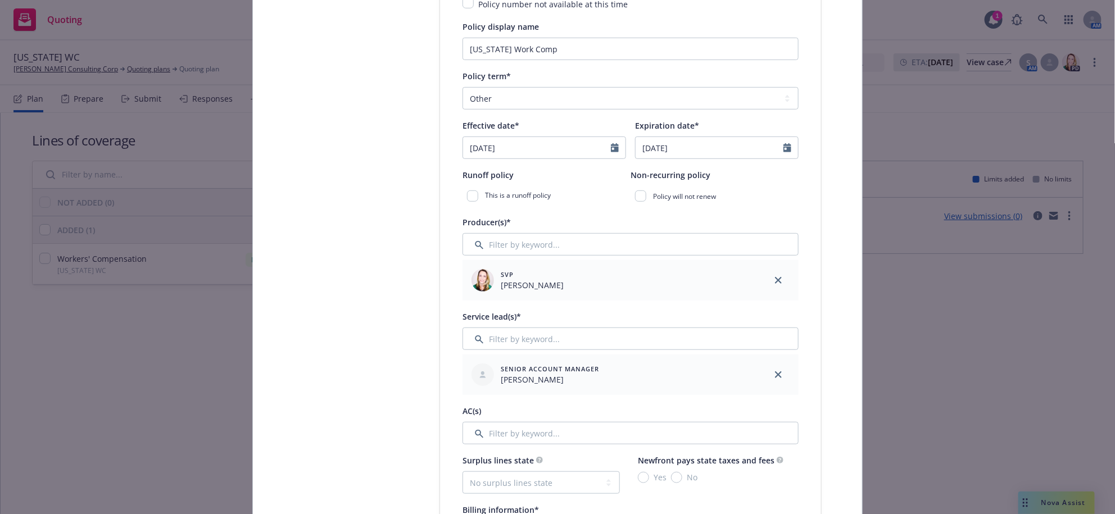
scroll to position [655, 0]
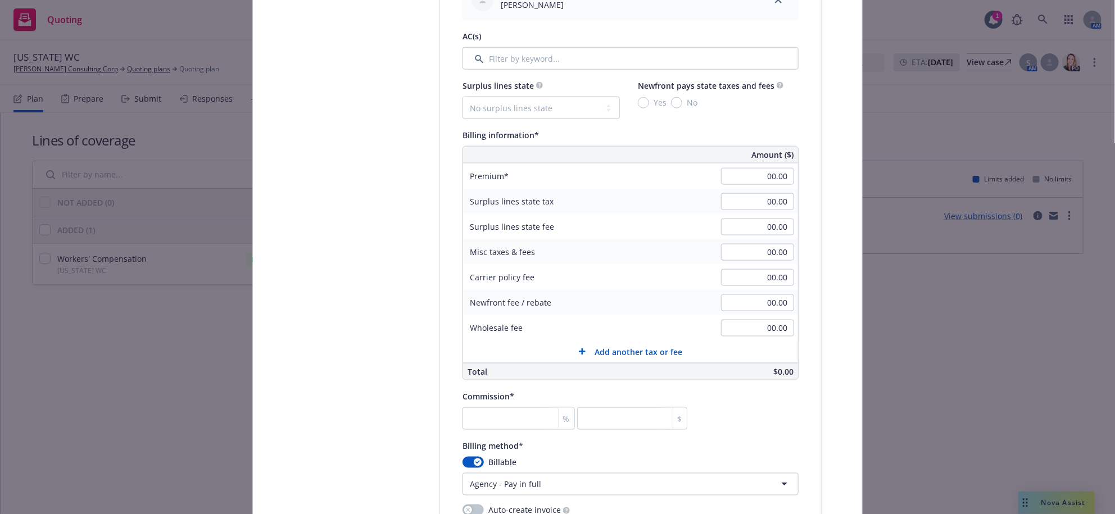
click at [503, 156] on div "Policy number* 80208372 Policy number not available at this time Policy display…" at bounding box center [631, 264] width 336 height 1375
click at [505, 70] on input "Filter by keyword..." at bounding box center [631, 58] width 336 height 22
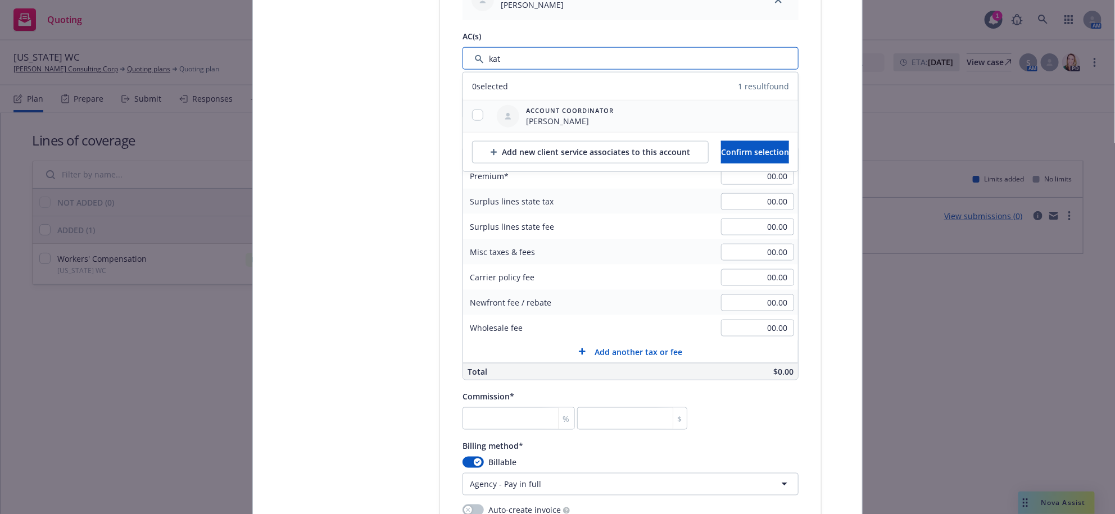
type input "kat"
click at [484, 123] on div at bounding box center [477, 116] width 29 height 13
click at [479, 121] on input "checkbox" at bounding box center [477, 115] width 11 height 11
checkbox input "true"
click at [757, 157] on span "Confirm selection" at bounding box center [755, 152] width 68 height 11
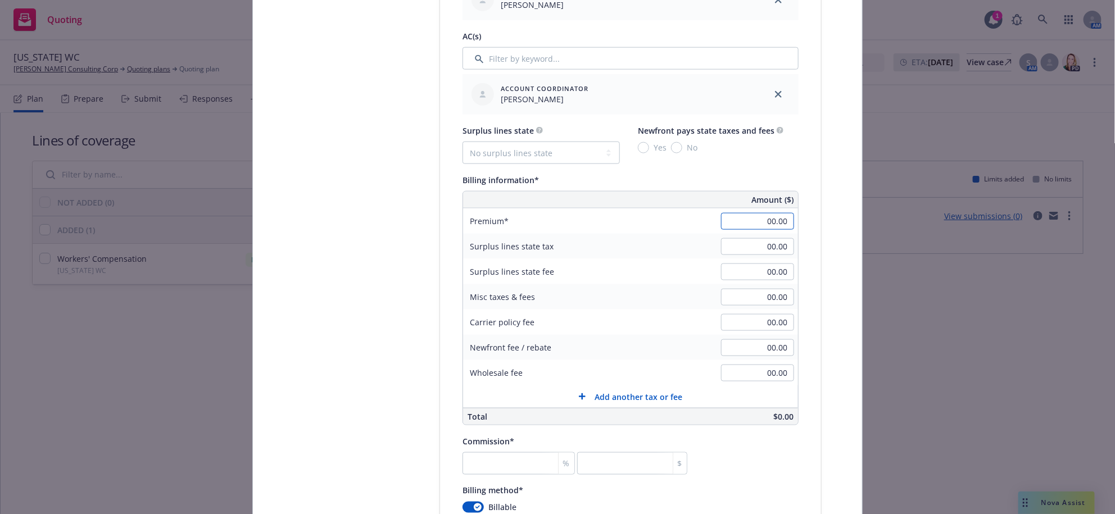
click at [746, 230] on input "00.00" at bounding box center [757, 221] width 73 height 17
click at [742, 230] on input "00.00" at bounding box center [757, 221] width 73 height 17
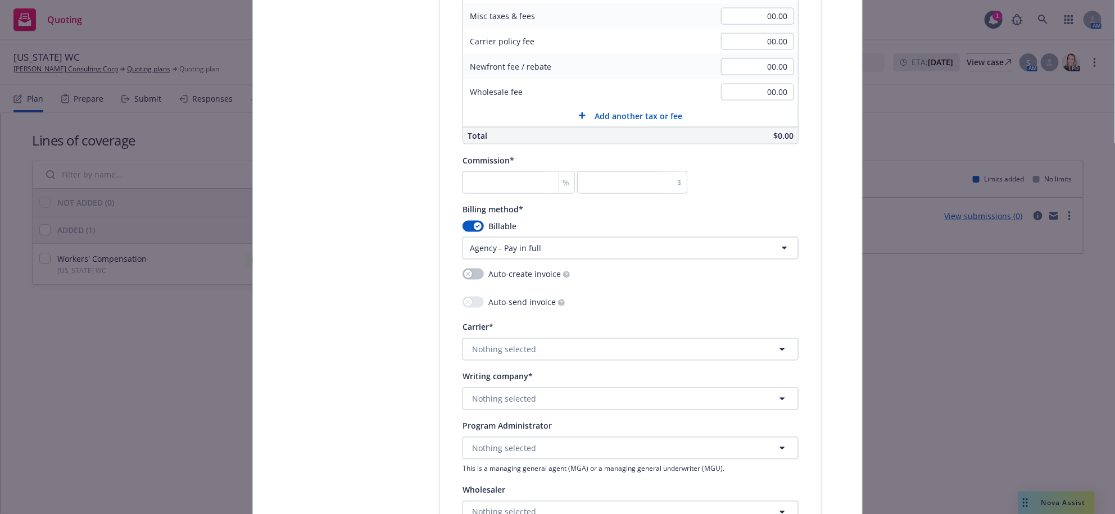
type input "1,629.78"
click at [487, 194] on input "number" at bounding box center [519, 182] width 112 height 22
type input "0"
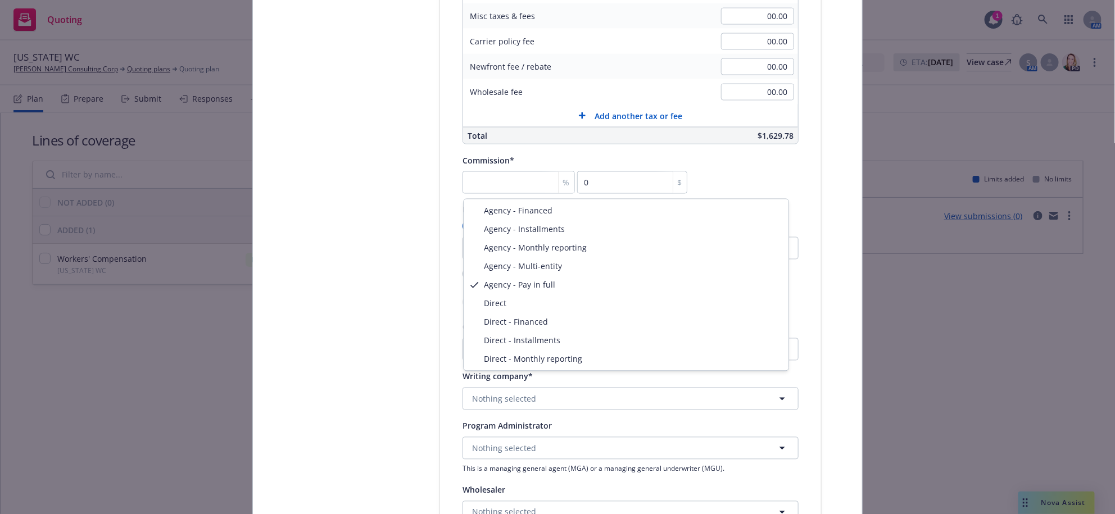
click at [639, 409] on html "Quoting 1 AM Ohio WC Carson Consulting Corp Quoting plans Quoting plan More inf…" at bounding box center [557, 257] width 1115 height 514
select select "DIRECT"
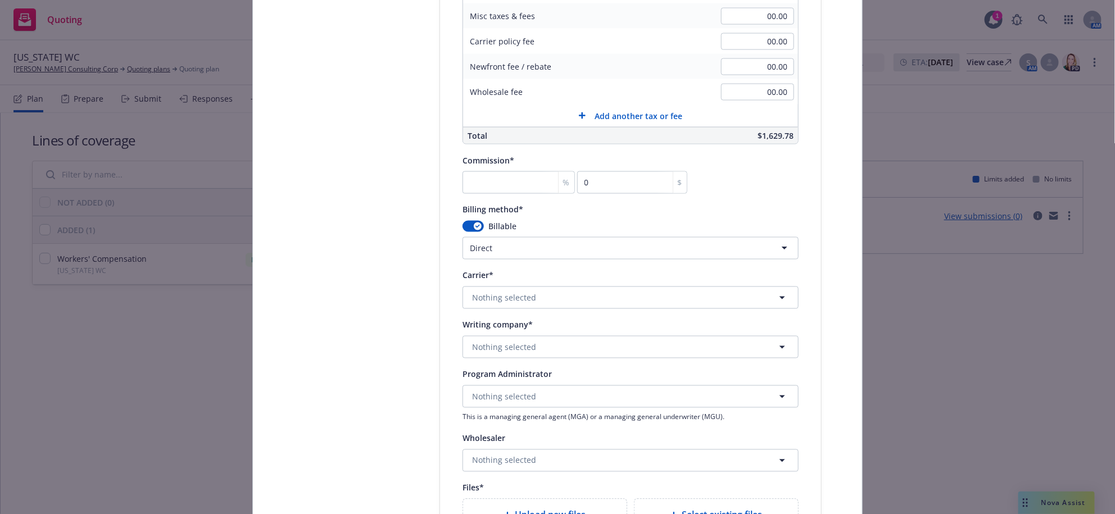
click at [779, 233] on div "Billable" at bounding box center [631, 227] width 336 height 12
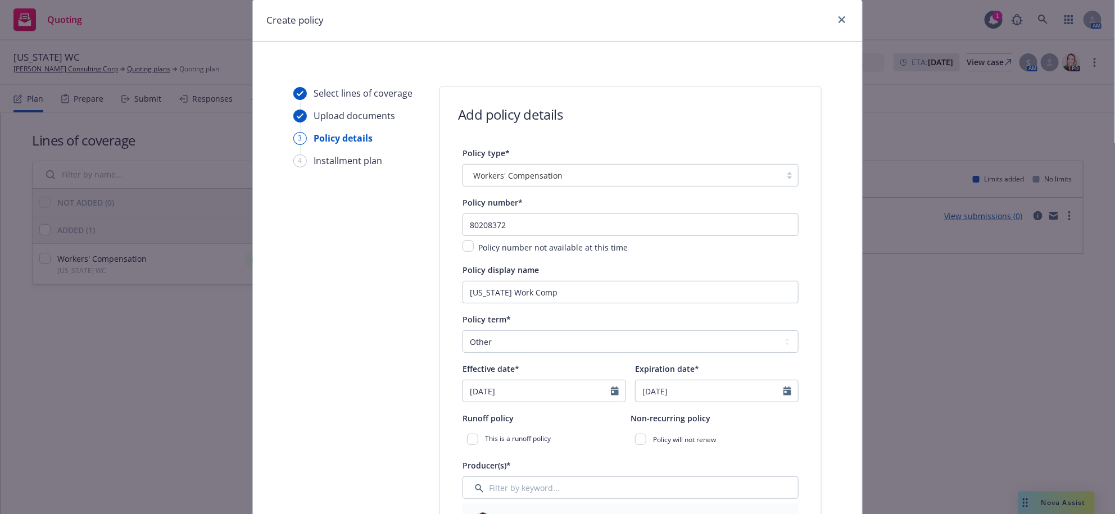
scroll to position [0, 0]
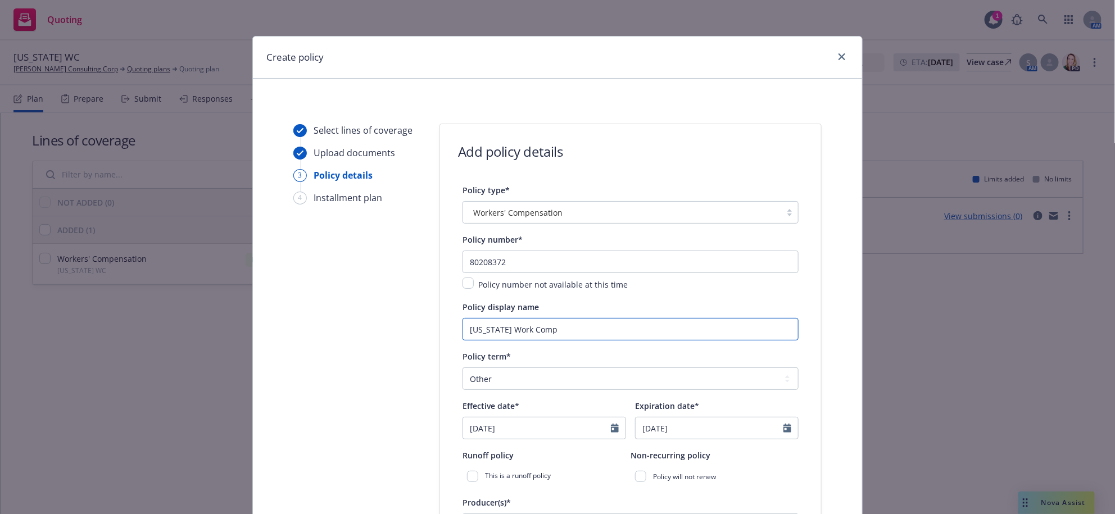
click at [581, 341] on input "Ohio Work Comp" at bounding box center [631, 329] width 336 height 22
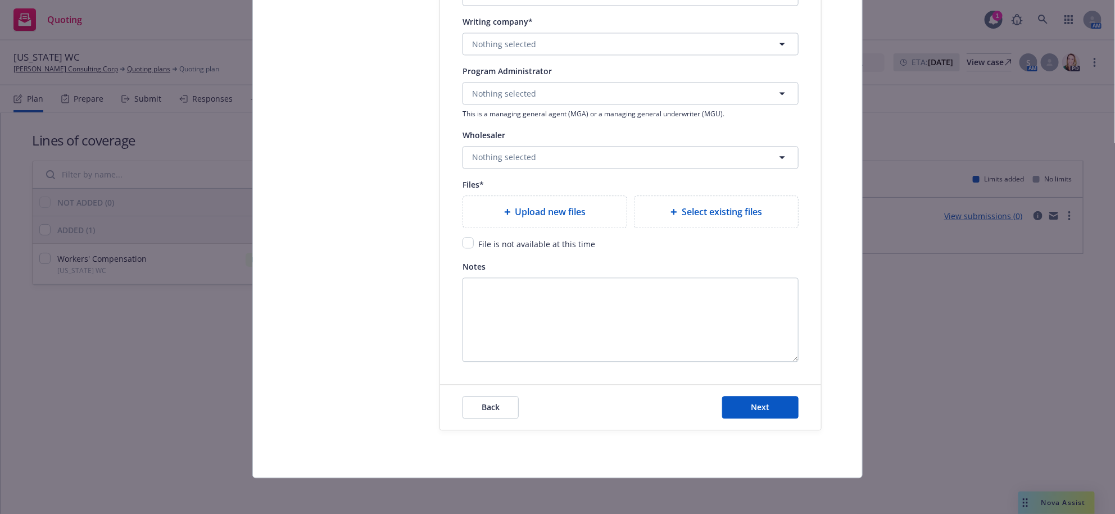
scroll to position [1481, 0]
type input "Ohio Work Comp - Direct with Ohio BWC - NF Does Not Service"
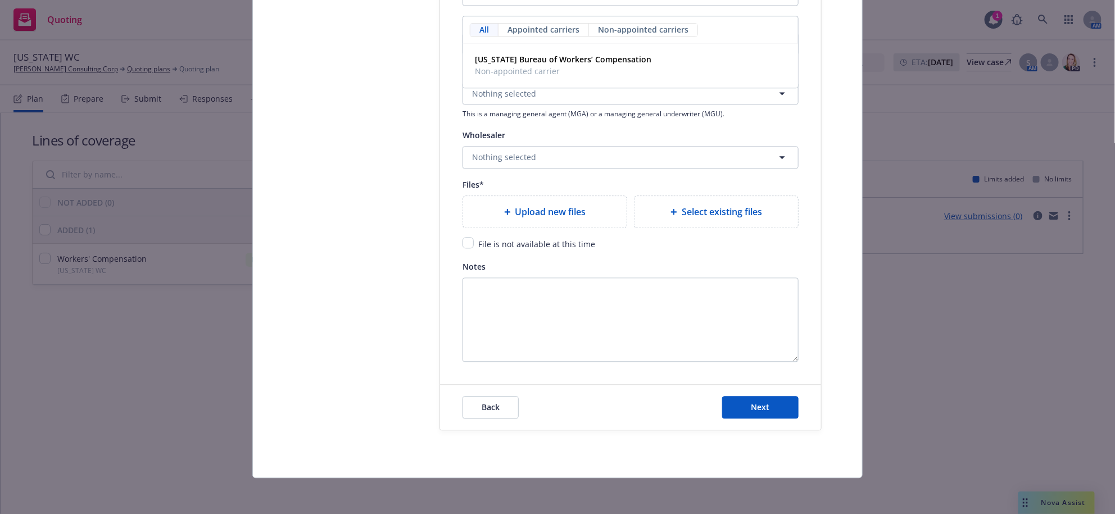
type input "ohio"
click at [532, 77] on span "Non-appointed carrier" at bounding box center [563, 71] width 176 height 12
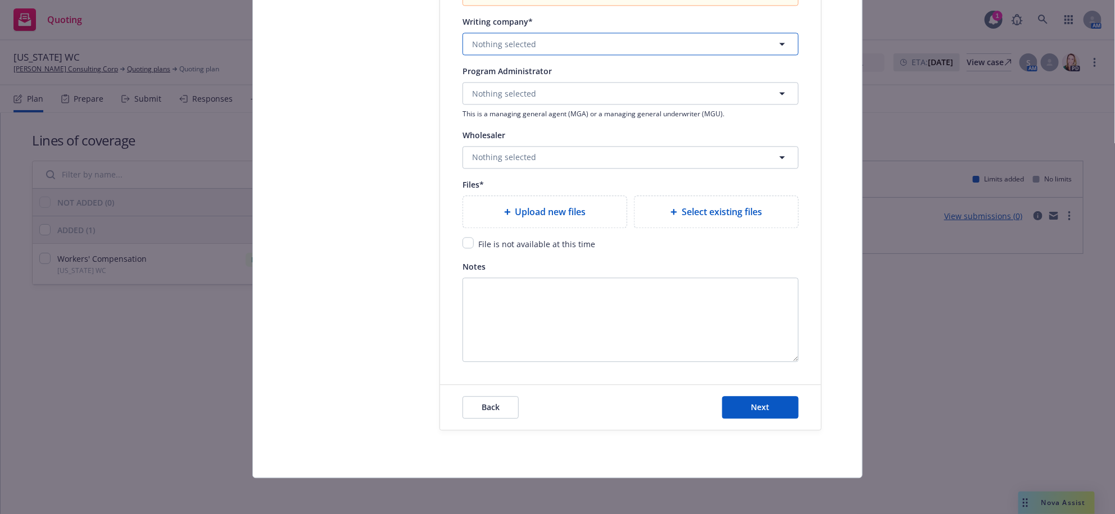
click at [592, 55] on button "Nothing selected" at bounding box center [631, 44] width 336 height 22
type input "o"
click at [561, 99] on span "Domestic - 9989" at bounding box center [563, 93] width 176 height 12
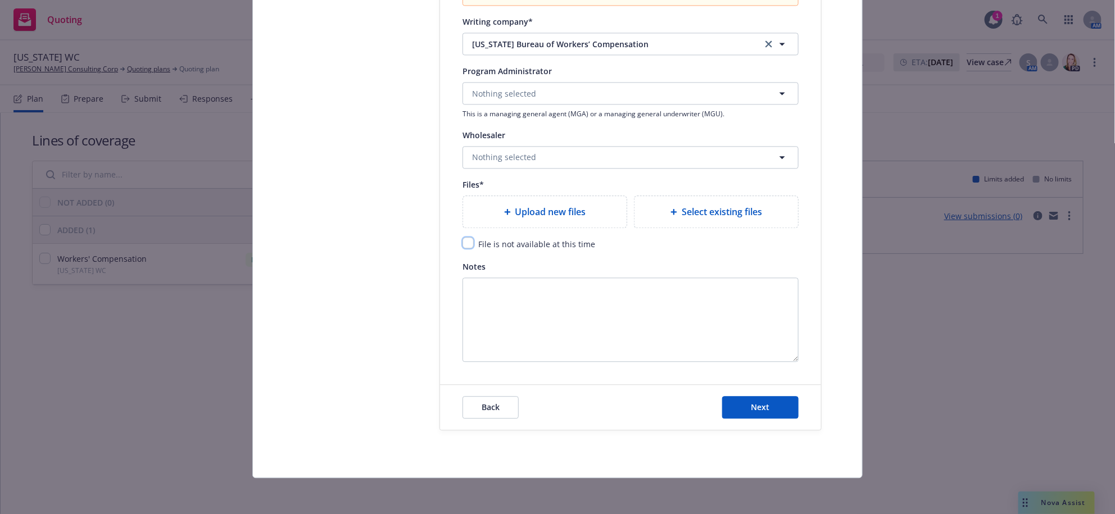
click at [465, 237] on input "checkbox" at bounding box center [468, 242] width 11 height 11
checkbox input "true"
click at [725, 309] on textarea "Notes" at bounding box center [631, 320] width 336 height 84
type textarea "Newfront does not service - policy shell for tracking only"
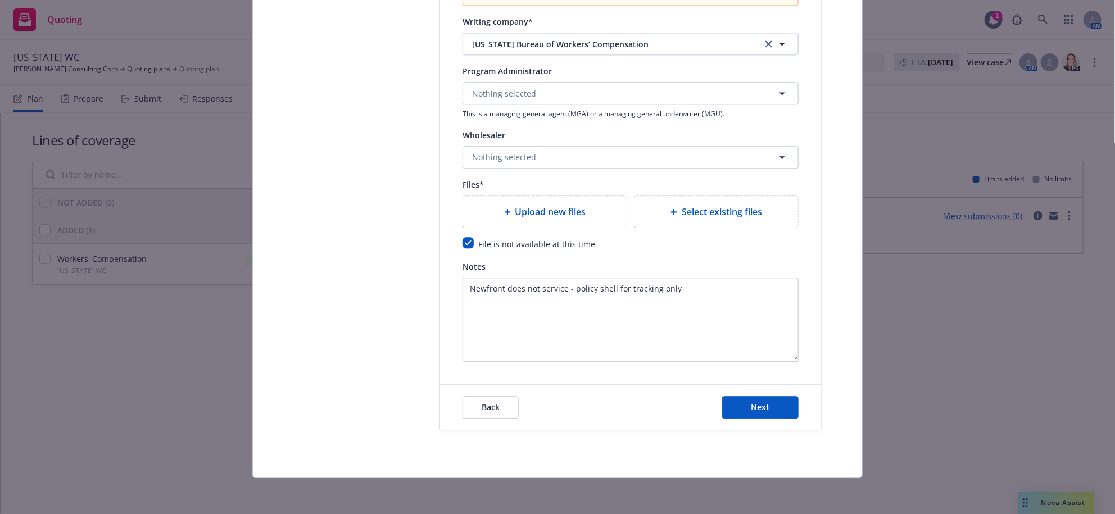
click at [741, 417] on div "Back Next" at bounding box center [630, 407] width 381 height 45
click at [752, 404] on span "Next" at bounding box center [761, 407] width 19 height 11
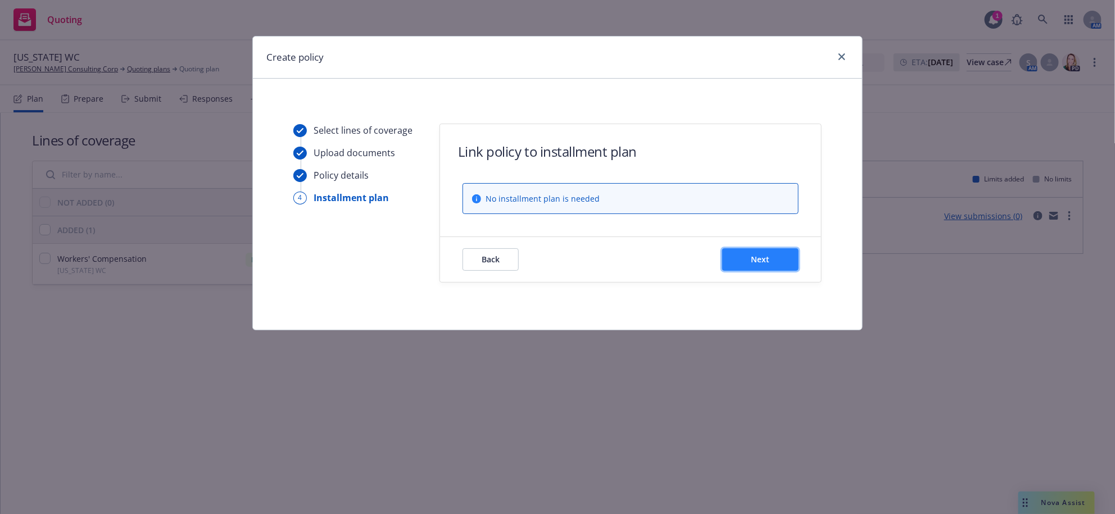
click at [748, 271] on button "Next" at bounding box center [760, 259] width 76 height 22
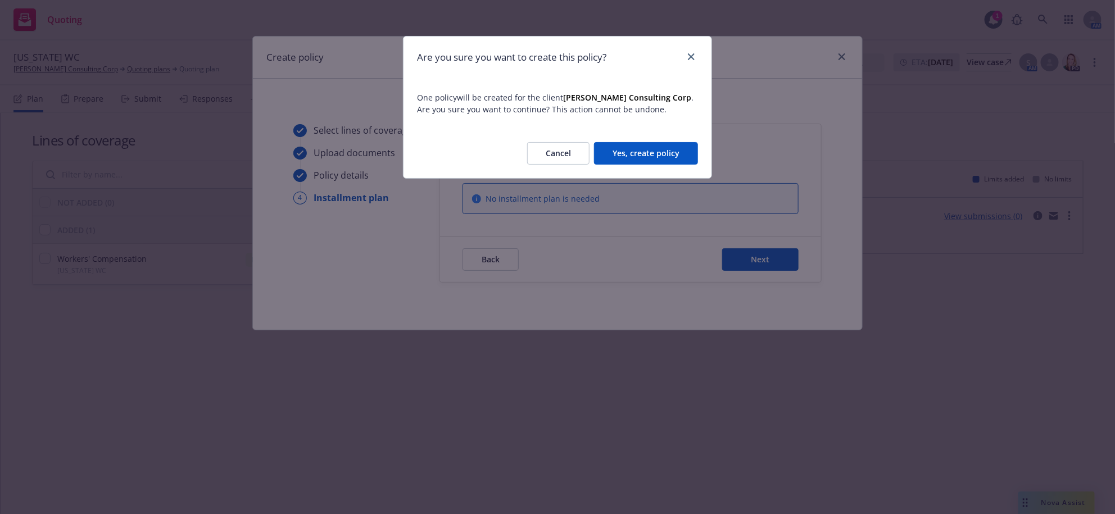
click at [653, 162] on button "Yes, create policy" at bounding box center [646, 153] width 104 height 22
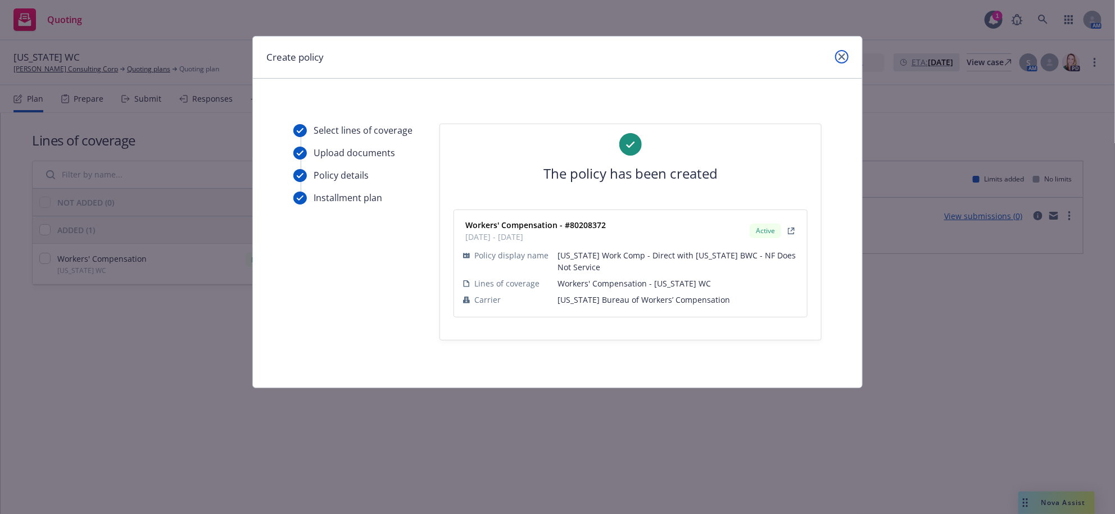
click at [839, 60] on icon "close" at bounding box center [842, 56] width 7 height 7
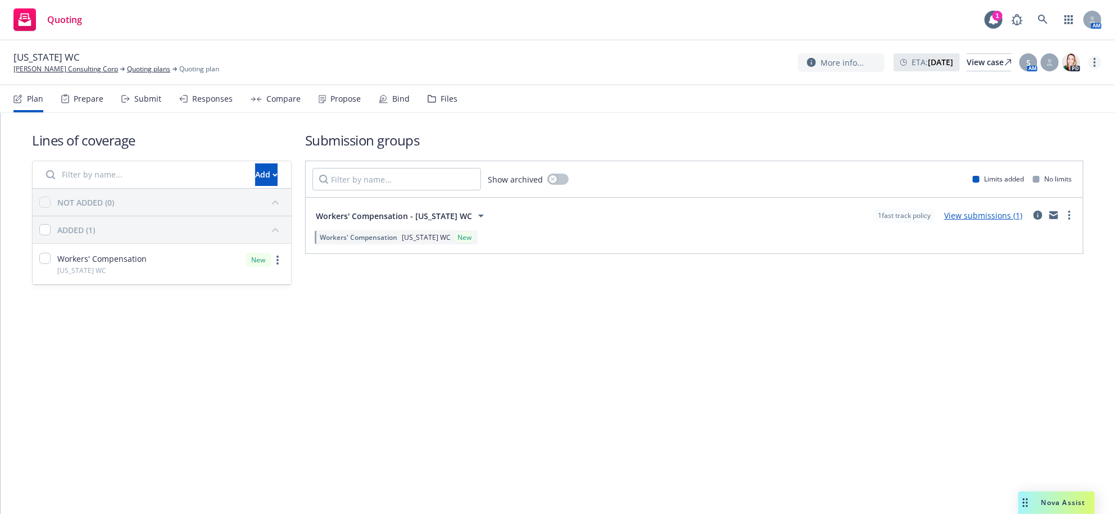
click at [1088, 69] on link "more" at bounding box center [1094, 62] width 13 height 13
click at [1029, 193] on link "Archive quoting plan" at bounding box center [1034, 181] width 125 height 22
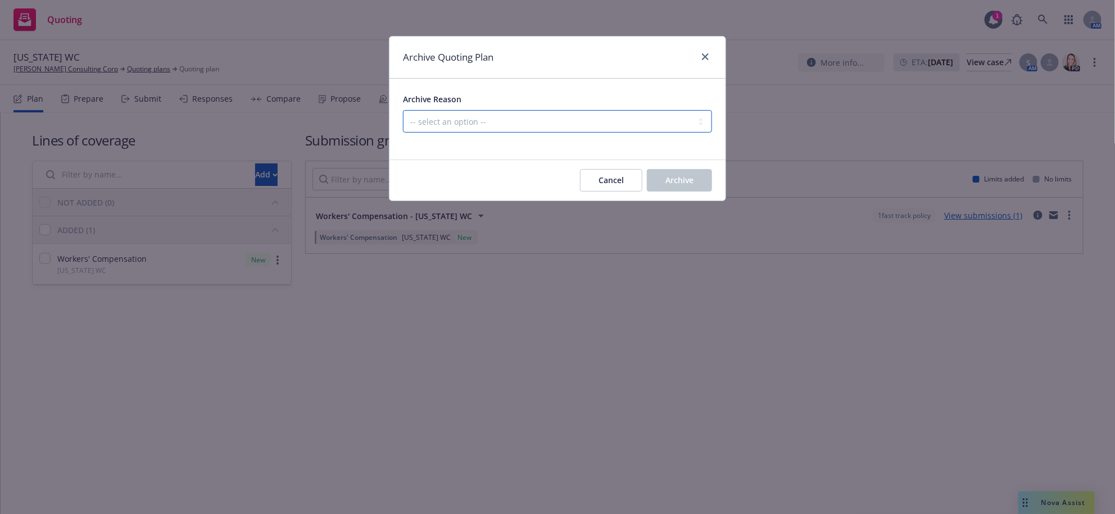
click at [435, 129] on select "-- select an option -- Created by error Duplicate New business opportunity lost…" at bounding box center [557, 121] width 309 height 22
select select "ARCHIVED_NEW_BUSINESS_COMPLETED"
click at [406, 125] on select "-- select an option -- Created by error Duplicate New business opportunity lost…" at bounding box center [557, 121] width 309 height 22
click at [685, 192] on button "Archive" at bounding box center [679, 180] width 65 height 22
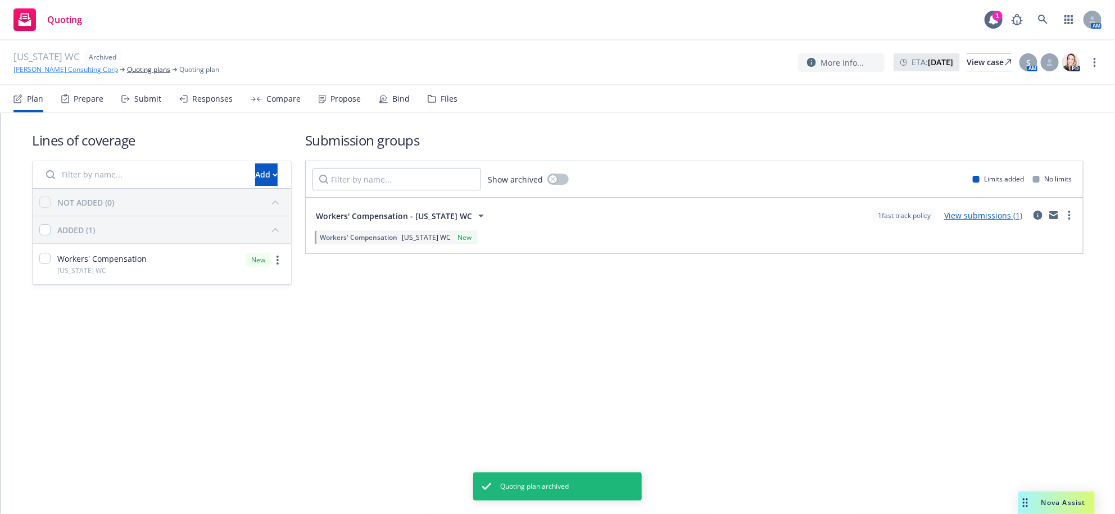
click at [69, 71] on link "[PERSON_NAME] Consulting Corp" at bounding box center [65, 70] width 105 height 10
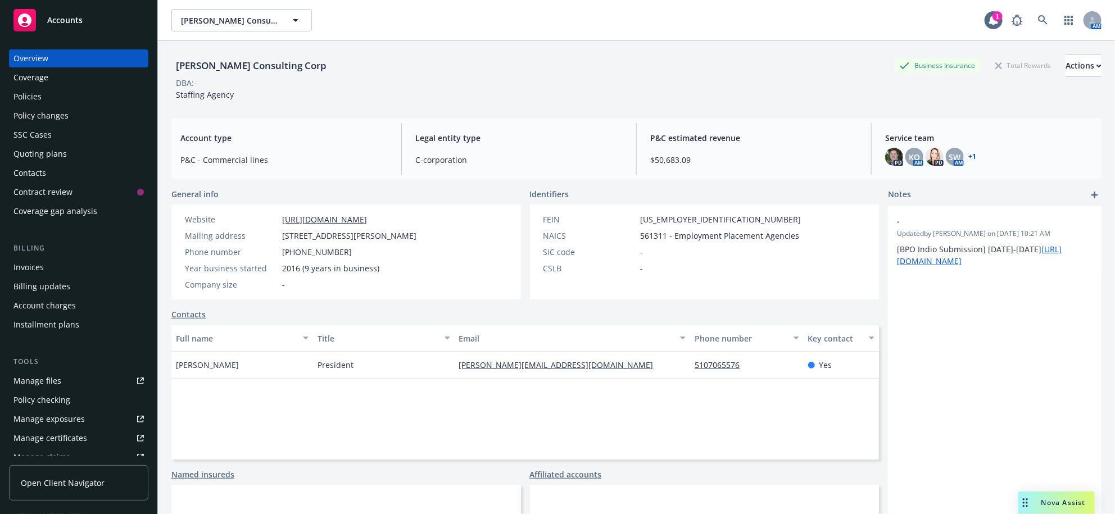
click at [94, 106] on div "Policies" at bounding box center [78, 97] width 130 height 18
